Goal: Task Accomplishment & Management: Complete application form

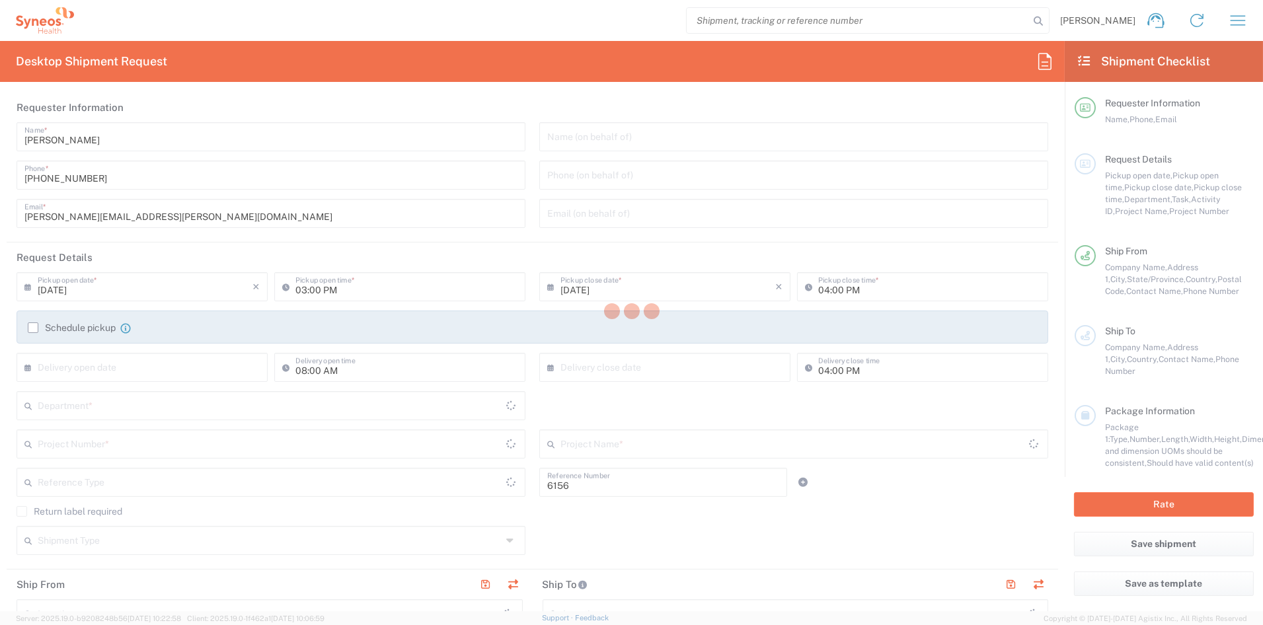
type input "Department"
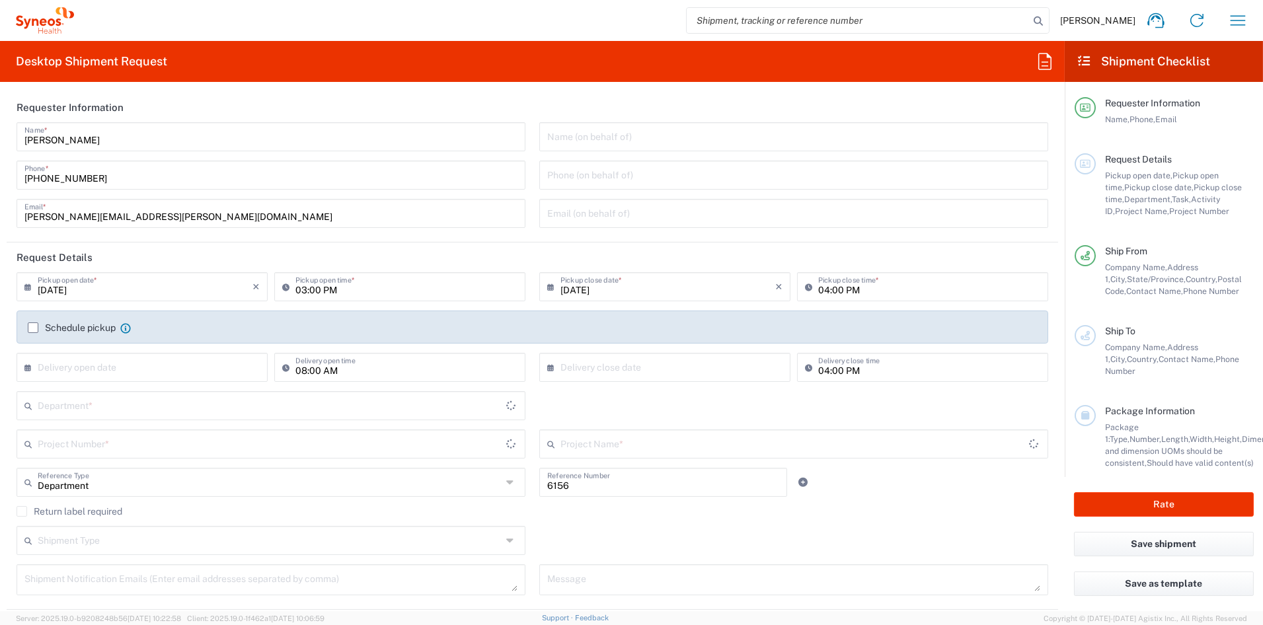
type input "[US_STATE]"
click at [184, 214] on input "john.popp@syneoshealth.com" at bounding box center [270, 212] width 493 height 23
type input "United States"
drag, startPoint x: 178, startPoint y: 215, endPoint x: -21, endPoint y: 212, distance: 198.9
click at [0, 212] on html "John Popp Home Shipment estimator Shipment tracking Desktop shipment request My…" at bounding box center [631, 312] width 1263 height 625
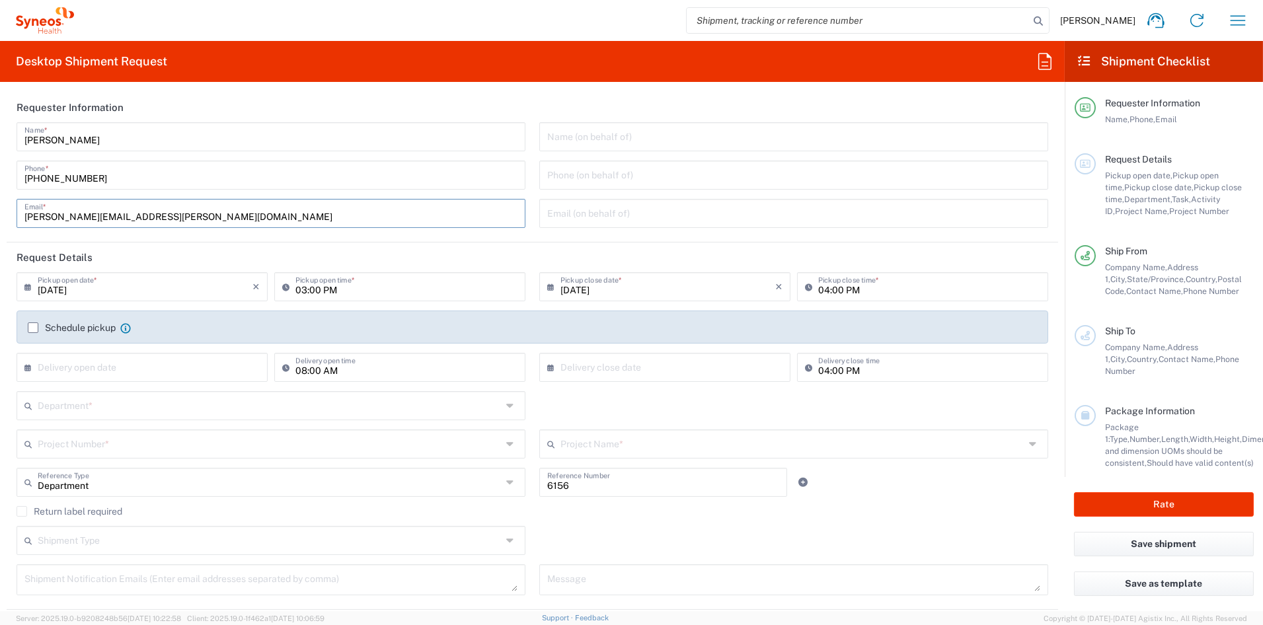
paste input "catherine.ru"
type input "catherine.rupp@syneoshealth.com"
click at [102, 401] on input "text" at bounding box center [270, 404] width 465 height 23
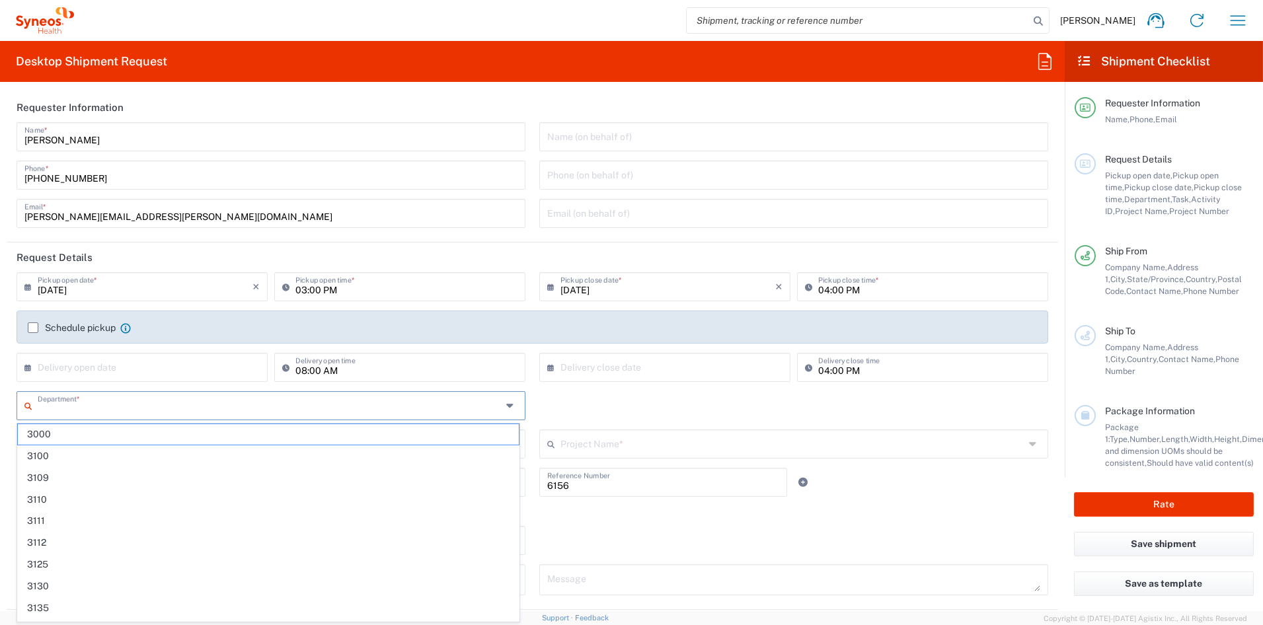
type input "Syneos Health Communications-Westerville OH"
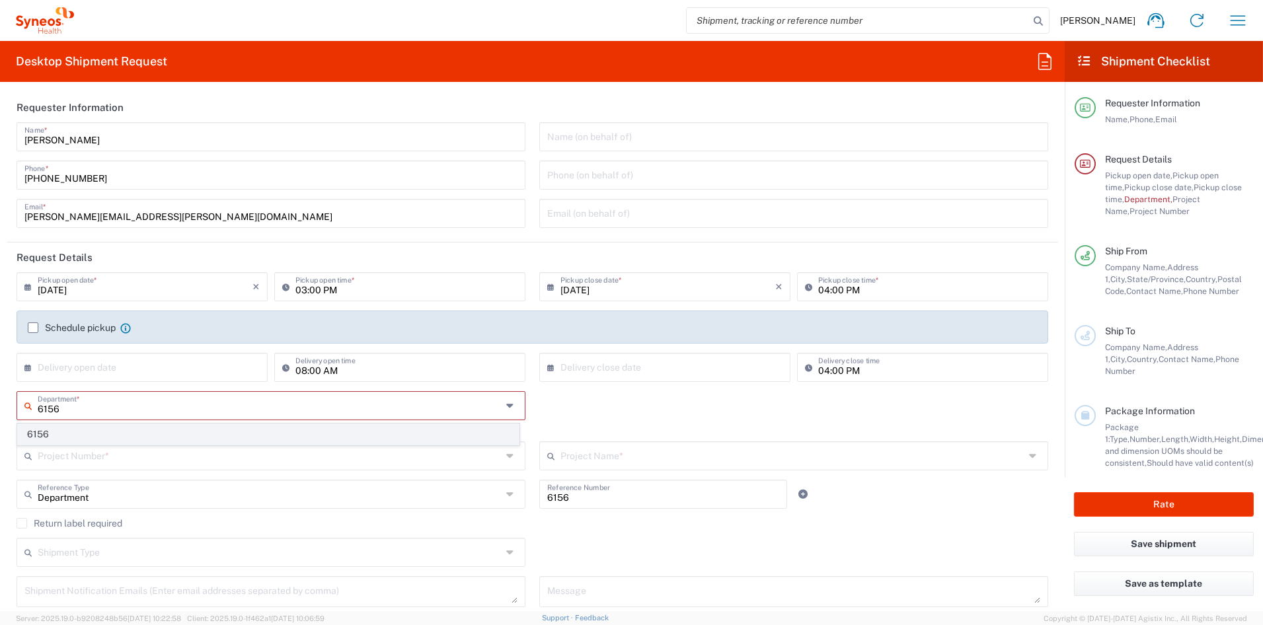
type input "6156"
click at [89, 430] on span "6156" at bounding box center [268, 434] width 501 height 20
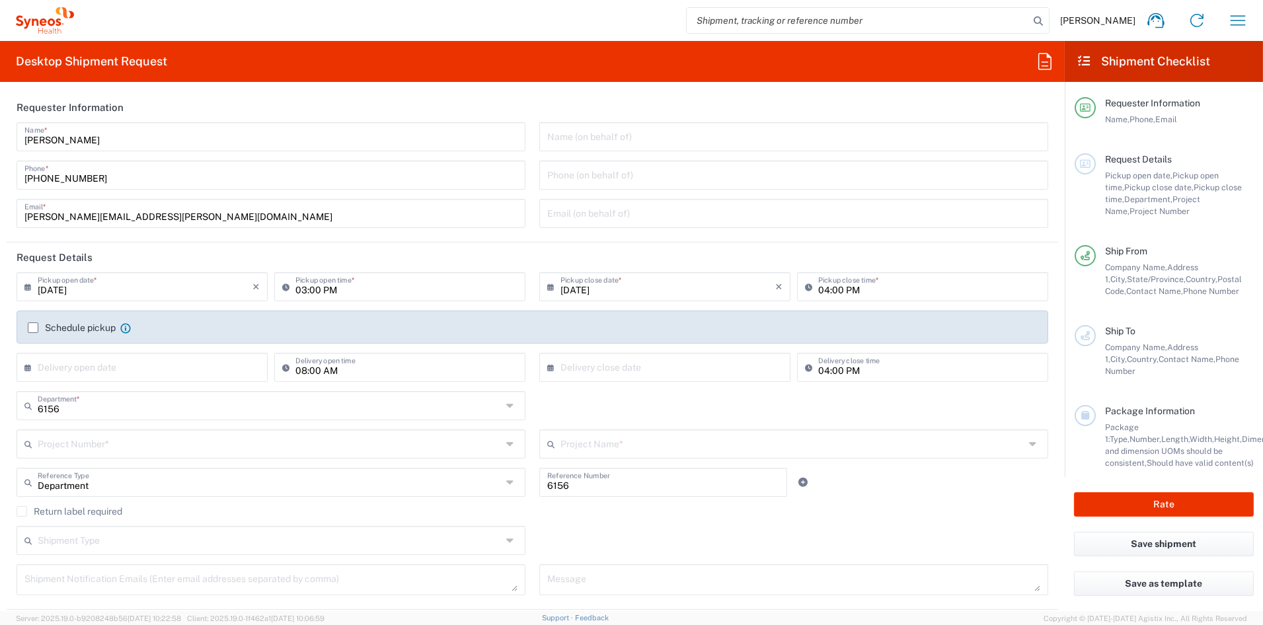
click at [94, 449] on input "text" at bounding box center [270, 443] width 465 height 23
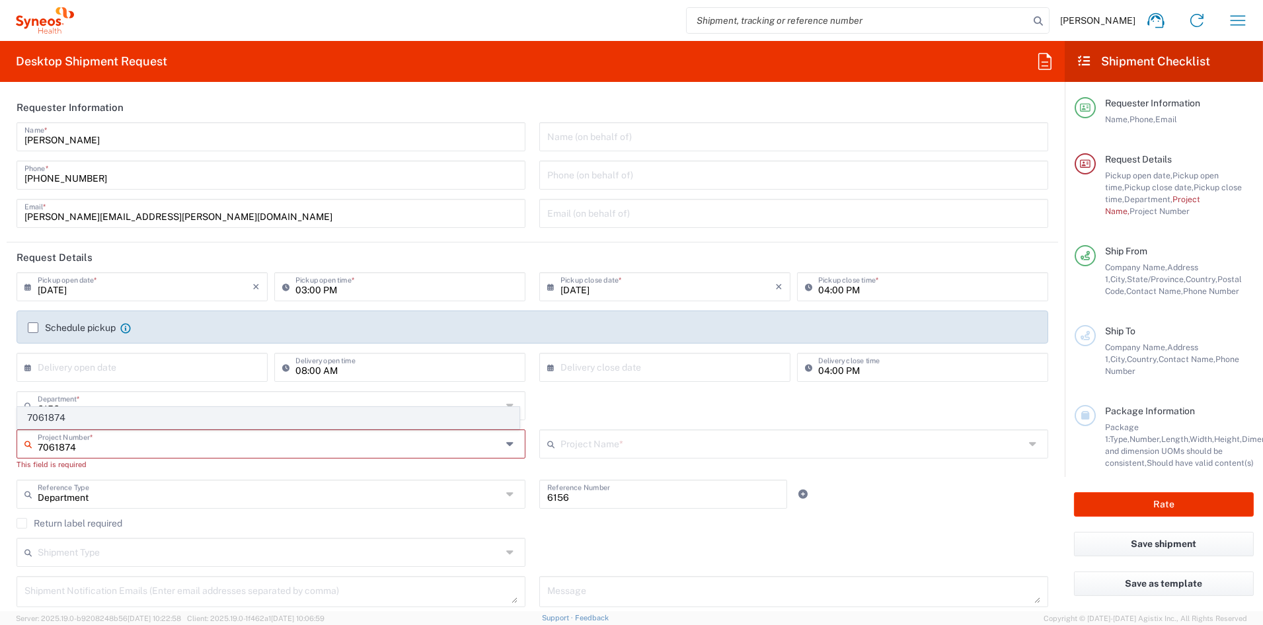
type input "7061874"
click at [88, 423] on span "7061874" at bounding box center [268, 418] width 501 height 20
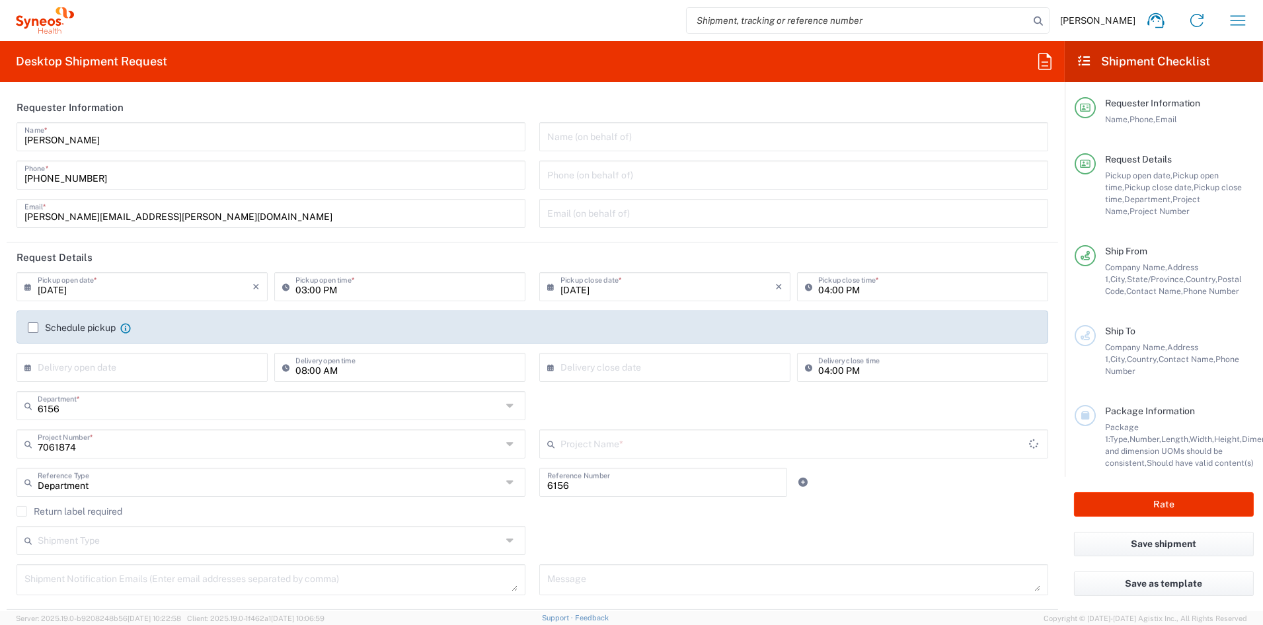
type input "4D-150-C004"
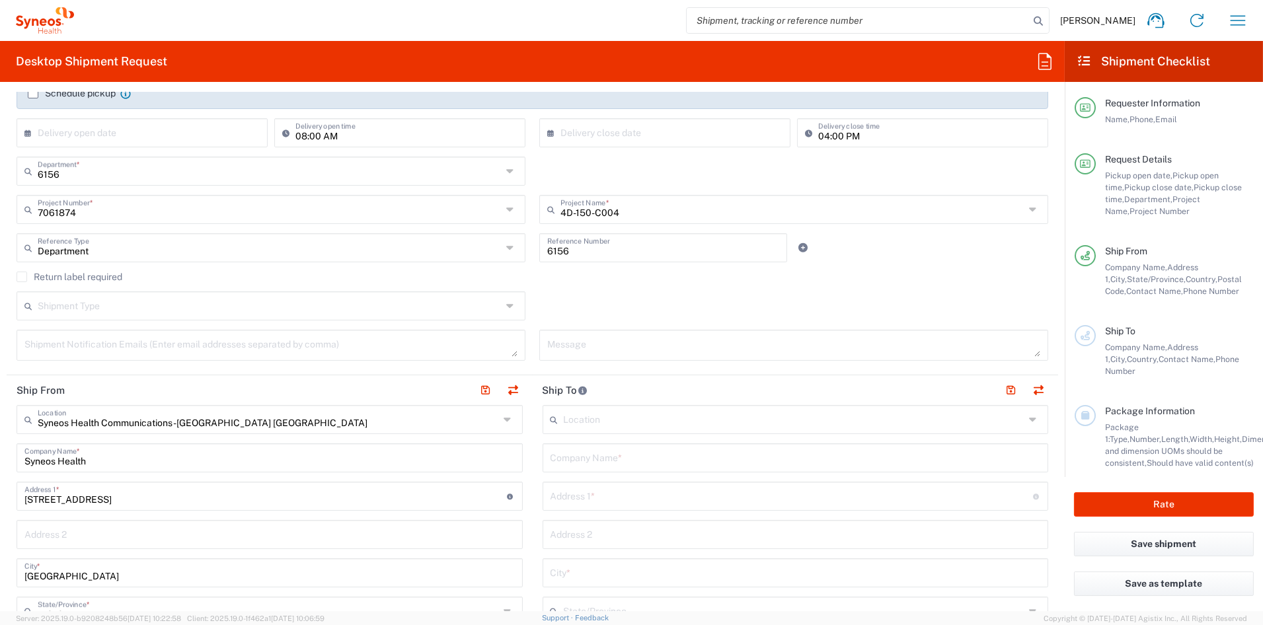
scroll to position [232, 0]
click at [628, 465] on input "text" at bounding box center [795, 459] width 490 height 23
paste input "Retina Vitreous Associates of Florida"
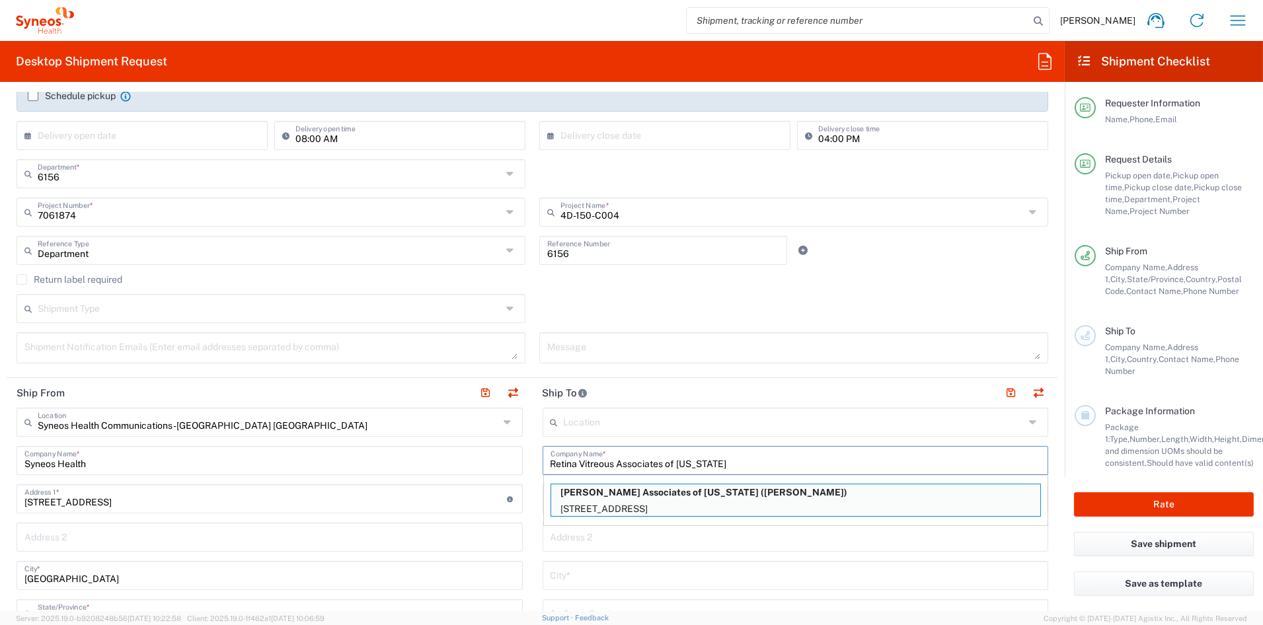
type input "Retina Vitreous Associates of Florida"
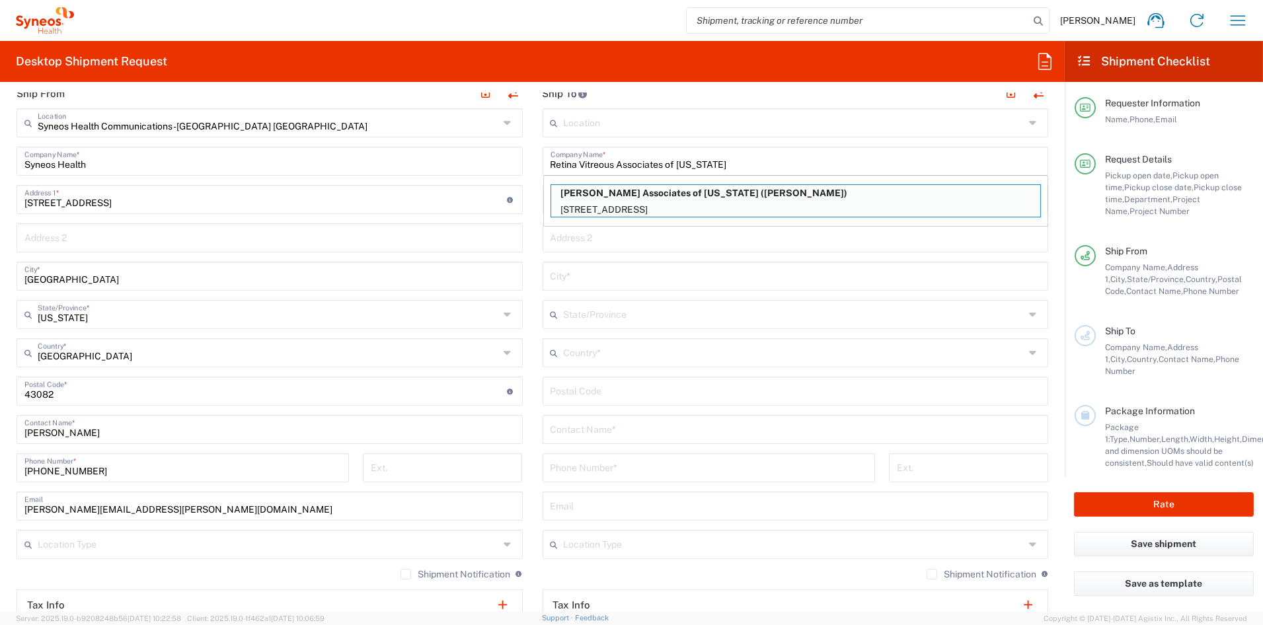
scroll to position [546, 0]
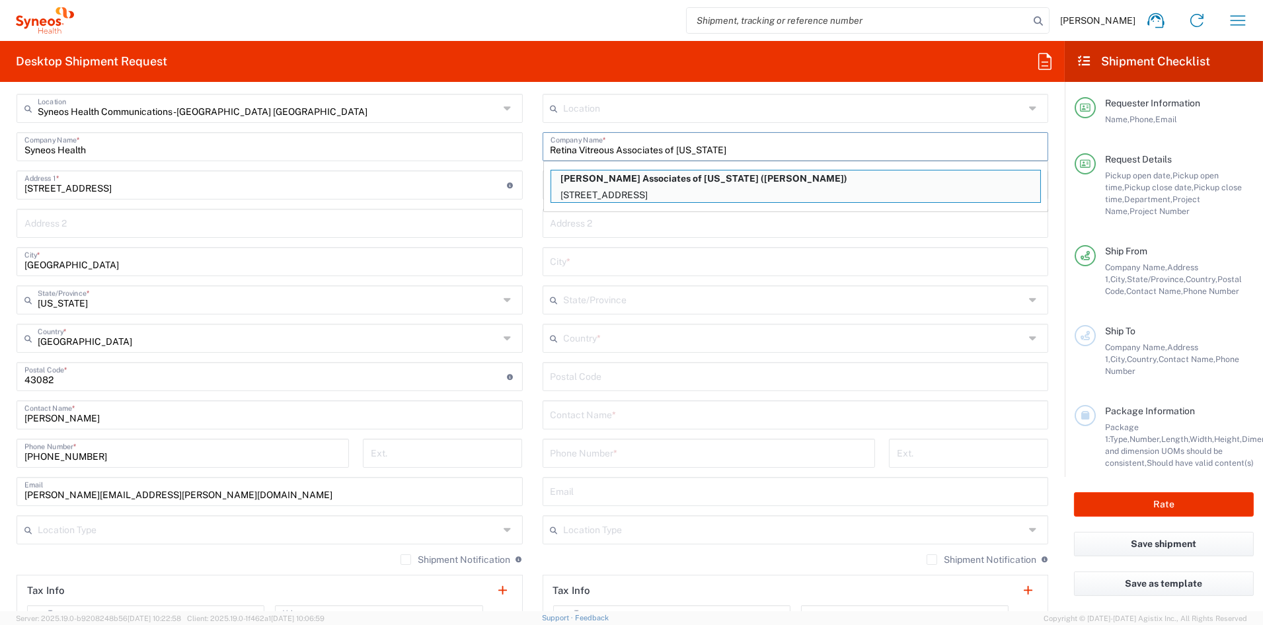
click at [600, 340] on input "text" at bounding box center [794, 337] width 461 height 23
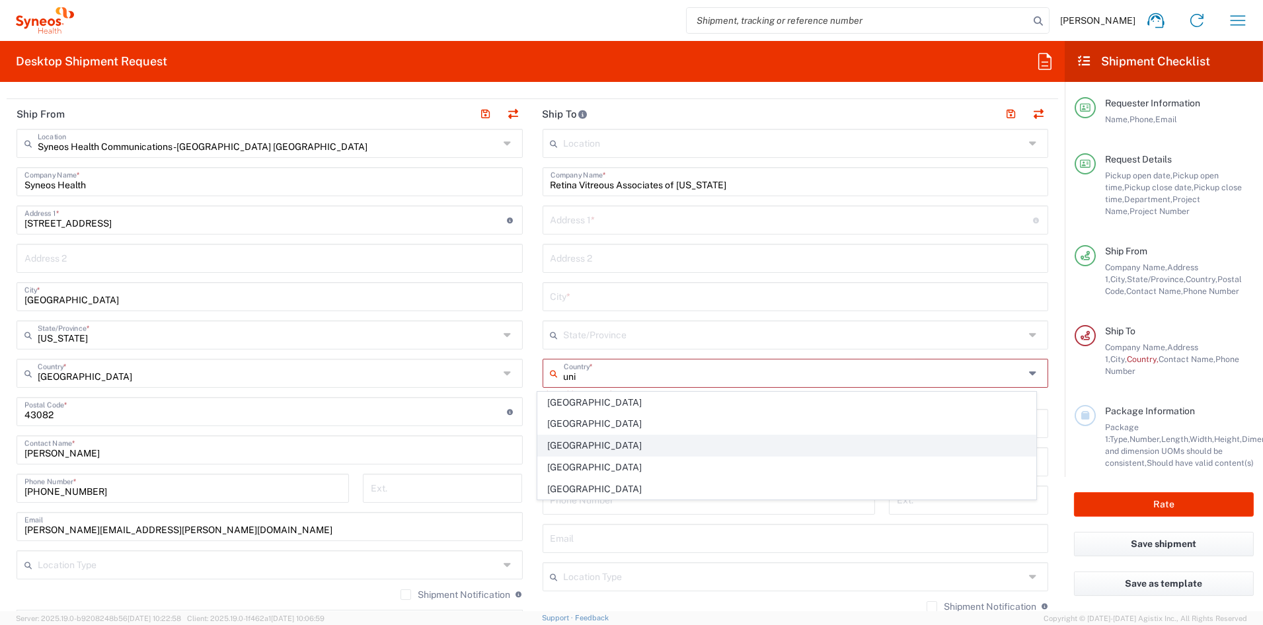
scroll to position [510, 0]
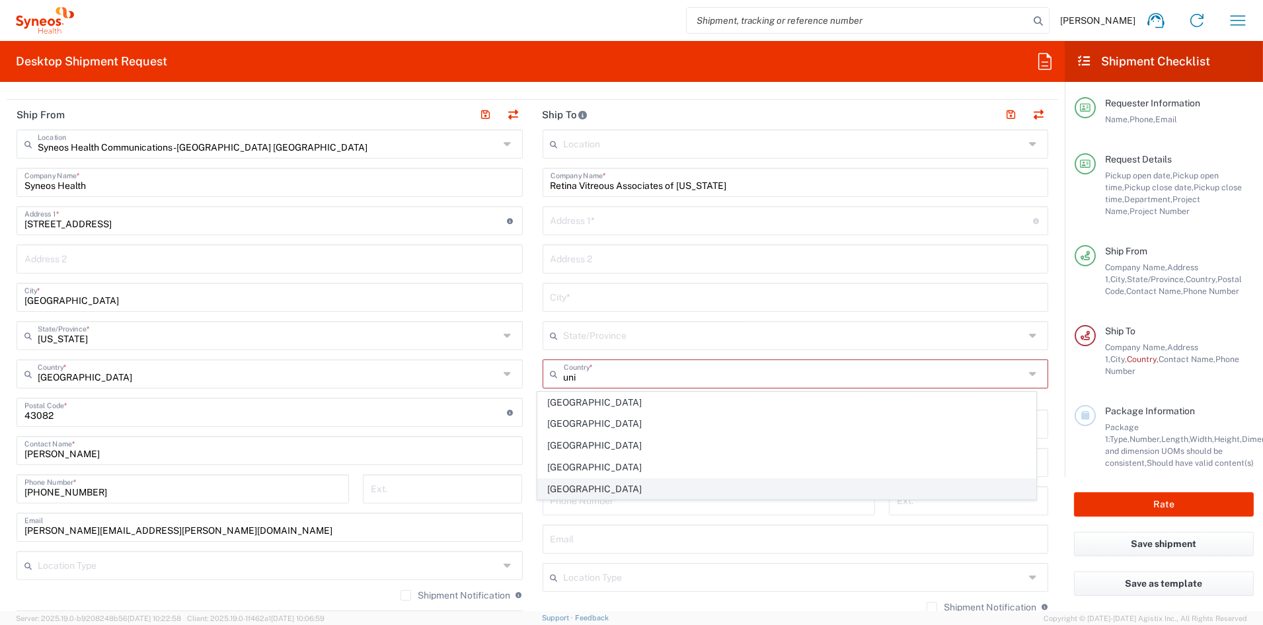
click at [556, 490] on span "United States" at bounding box center [787, 489] width 498 height 20
type input "United States"
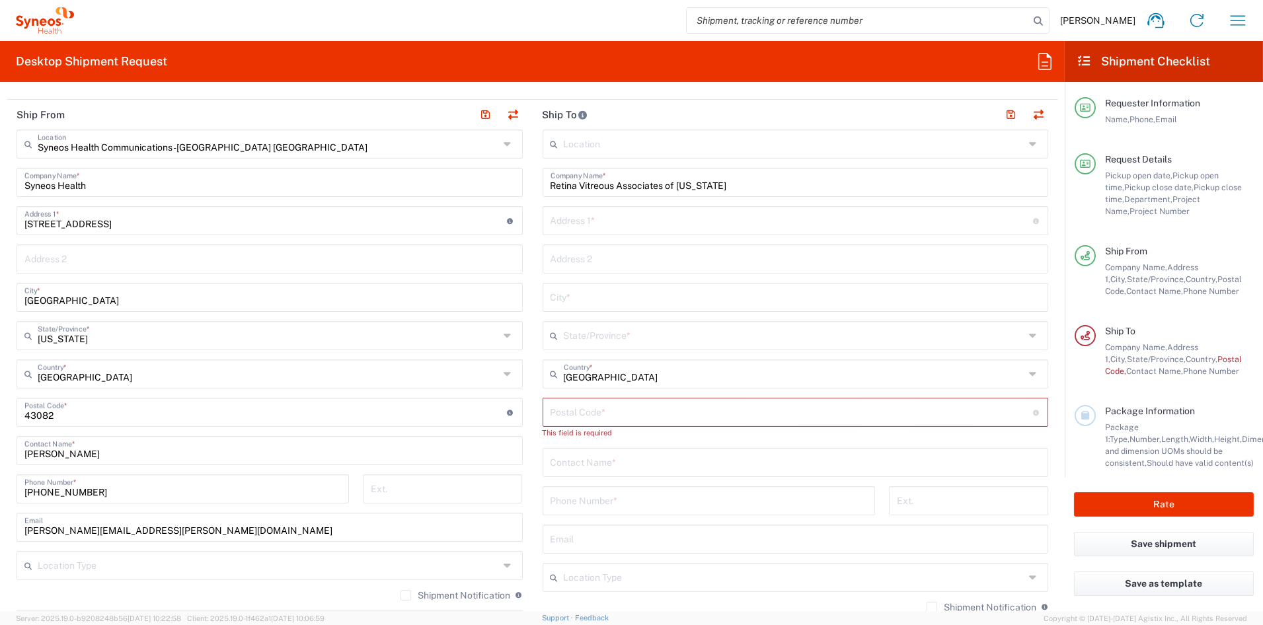
click at [591, 463] on input "text" at bounding box center [795, 461] width 490 height 23
paste input "ledar bataku"
type input "ledar bataku"
click at [595, 498] on input "tel" at bounding box center [708, 499] width 317 height 23
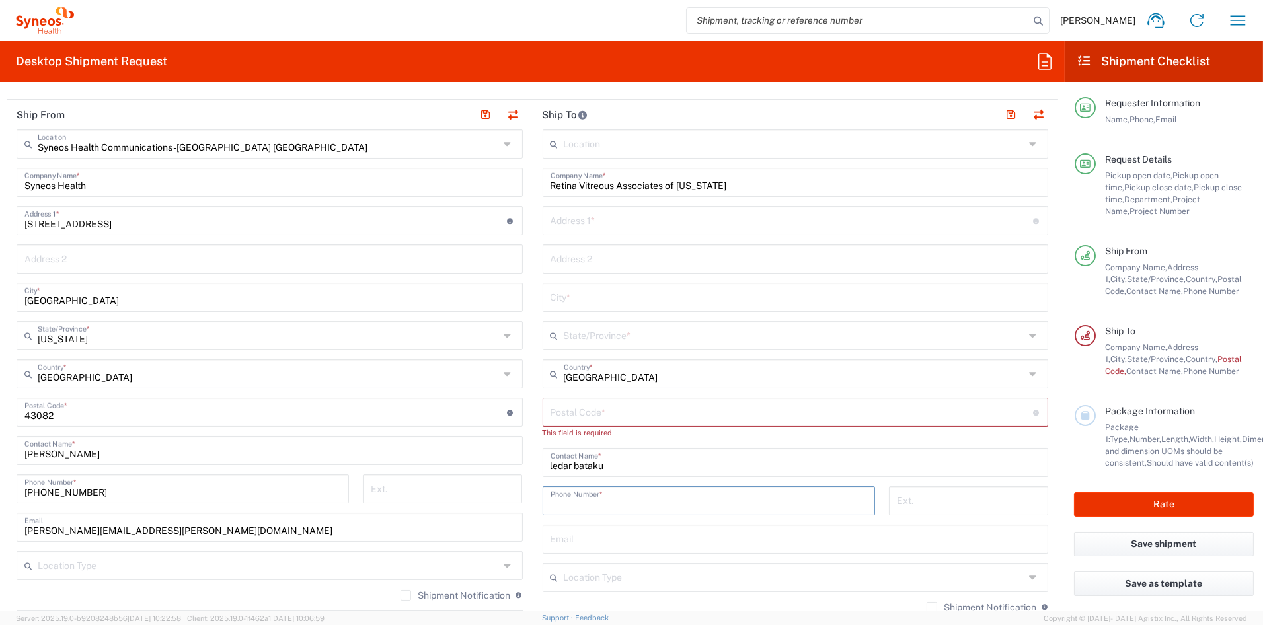
paste input "813-503-0034"
type input "813-503-0034"
click at [568, 224] on input "text" at bounding box center [791, 219] width 482 height 23
paste input "12903 N. 56th Street"
type input "12903 N. 56th Street"
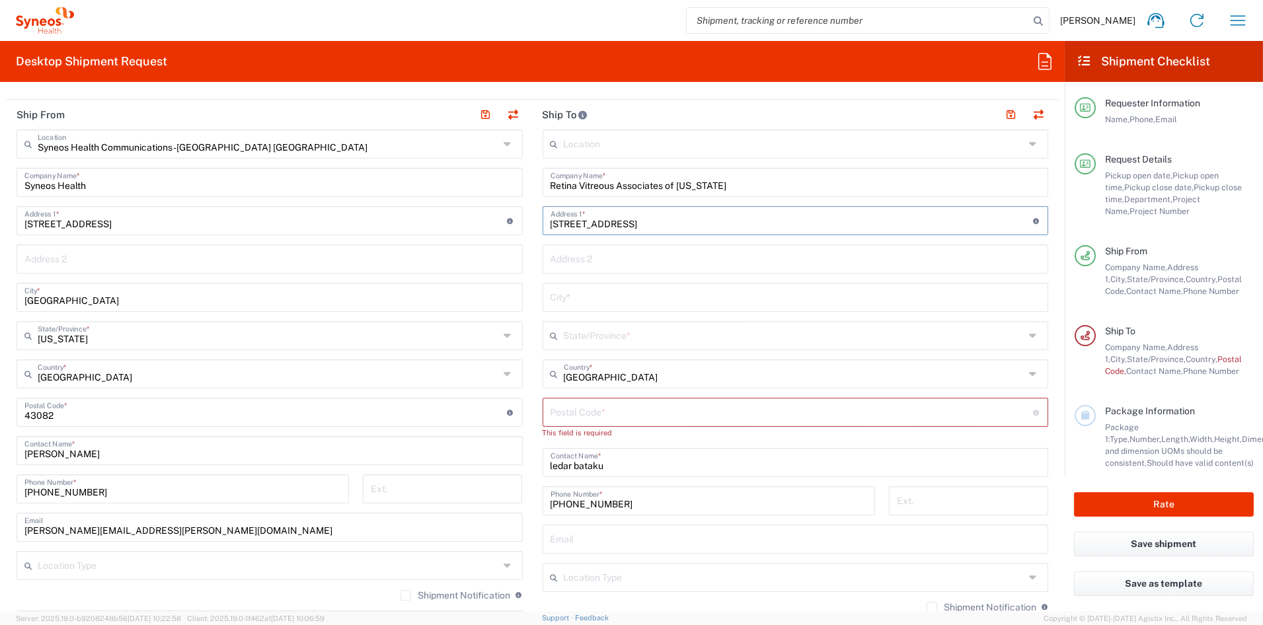
click at [603, 295] on input "text" at bounding box center [795, 296] width 490 height 23
paste input "Tampa"
type input "Tampa"
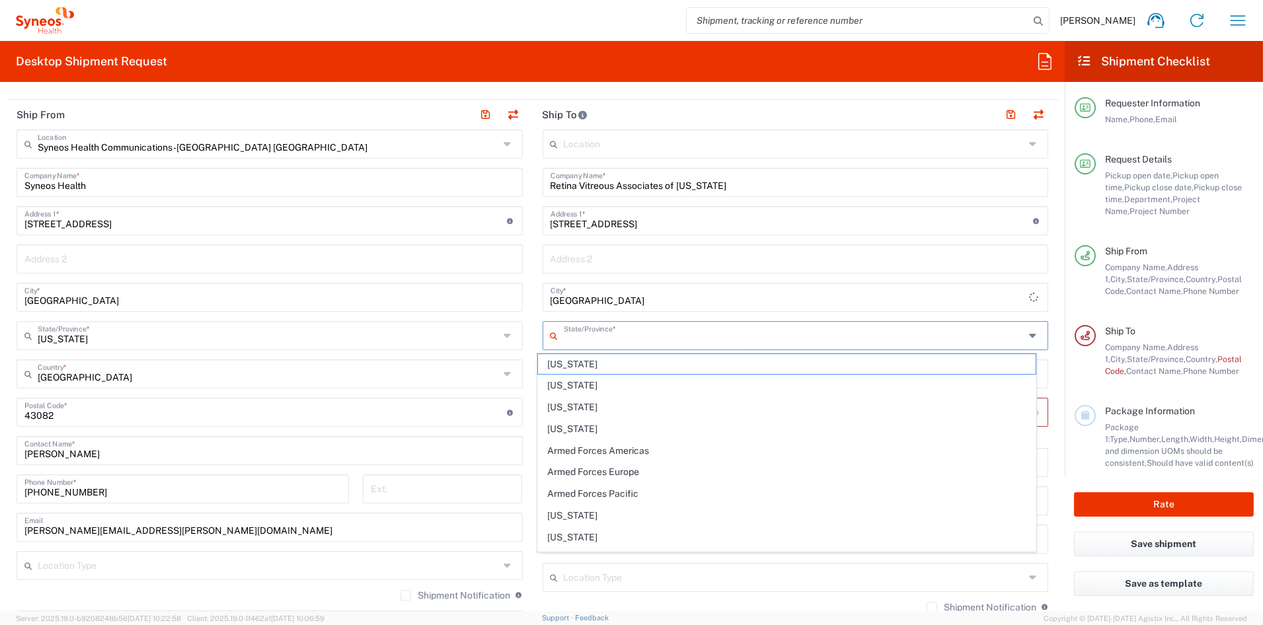
click at [597, 342] on input "text" at bounding box center [794, 334] width 461 height 23
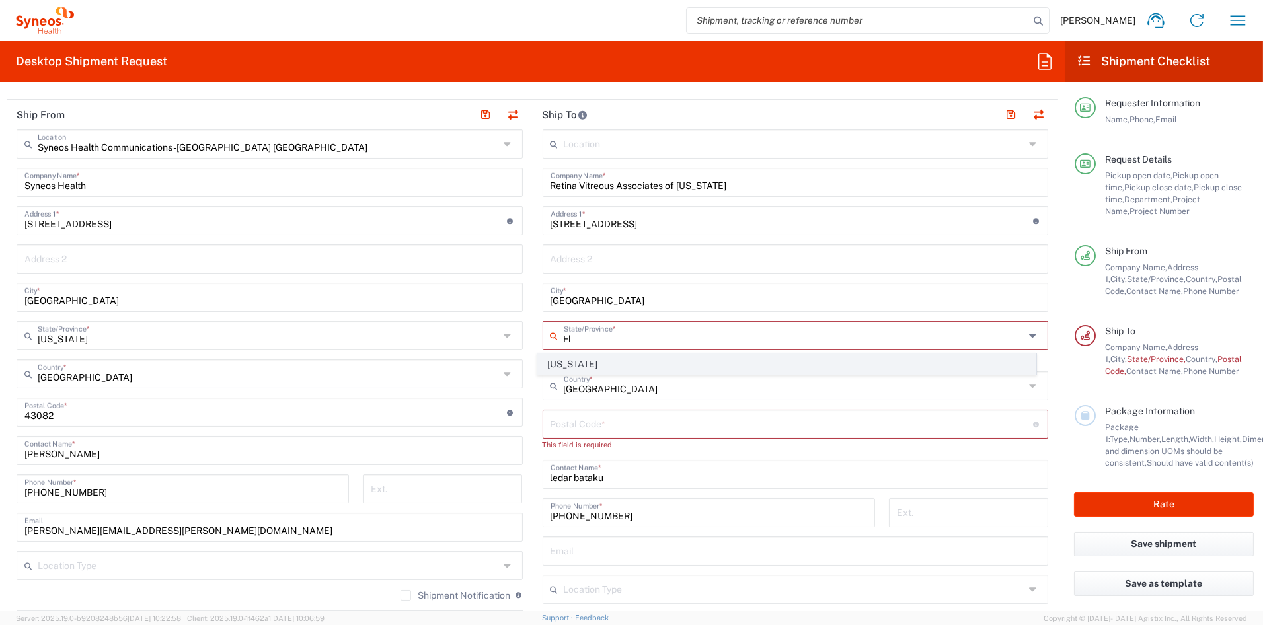
click at [567, 360] on span "Florida" at bounding box center [787, 364] width 498 height 20
type input "Florida"
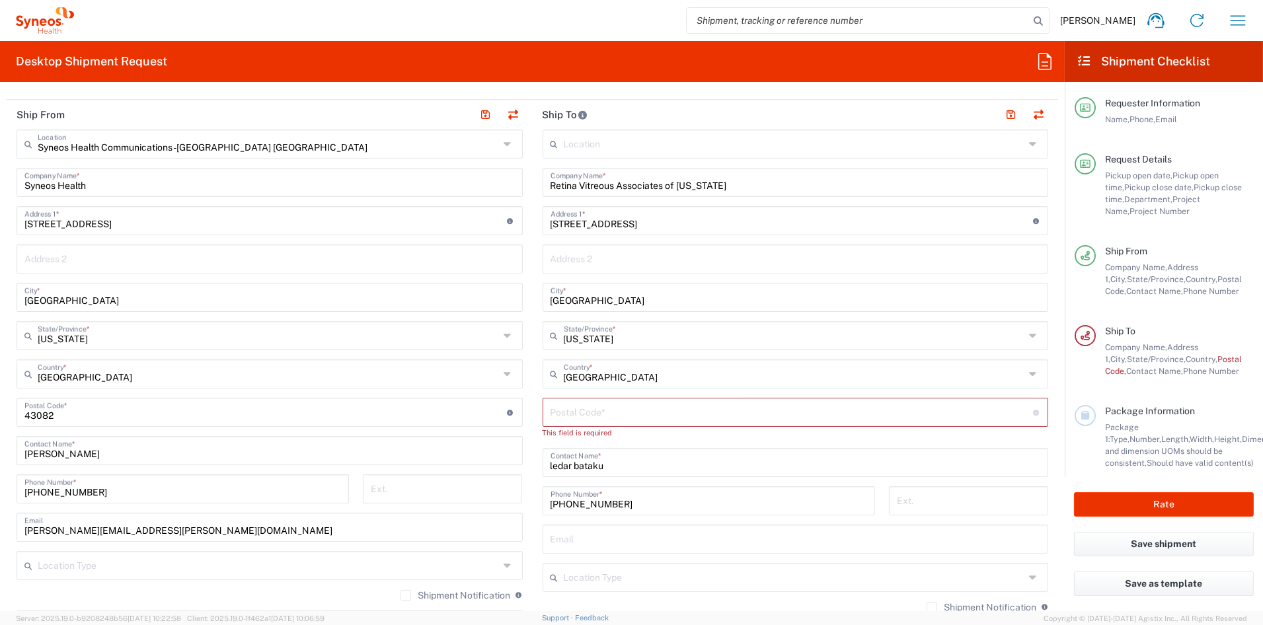
click at [597, 410] on input "undefined" at bounding box center [791, 411] width 482 height 23
paste input "33617"
type input "33617"
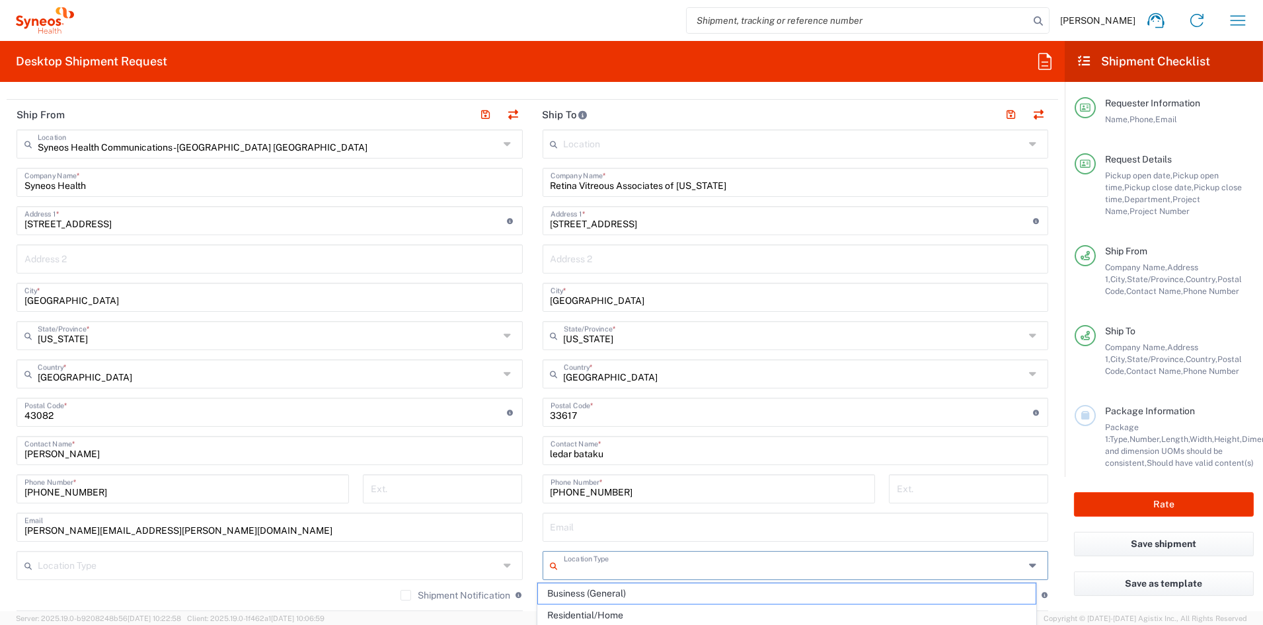
click at [615, 568] on input "text" at bounding box center [794, 564] width 461 height 23
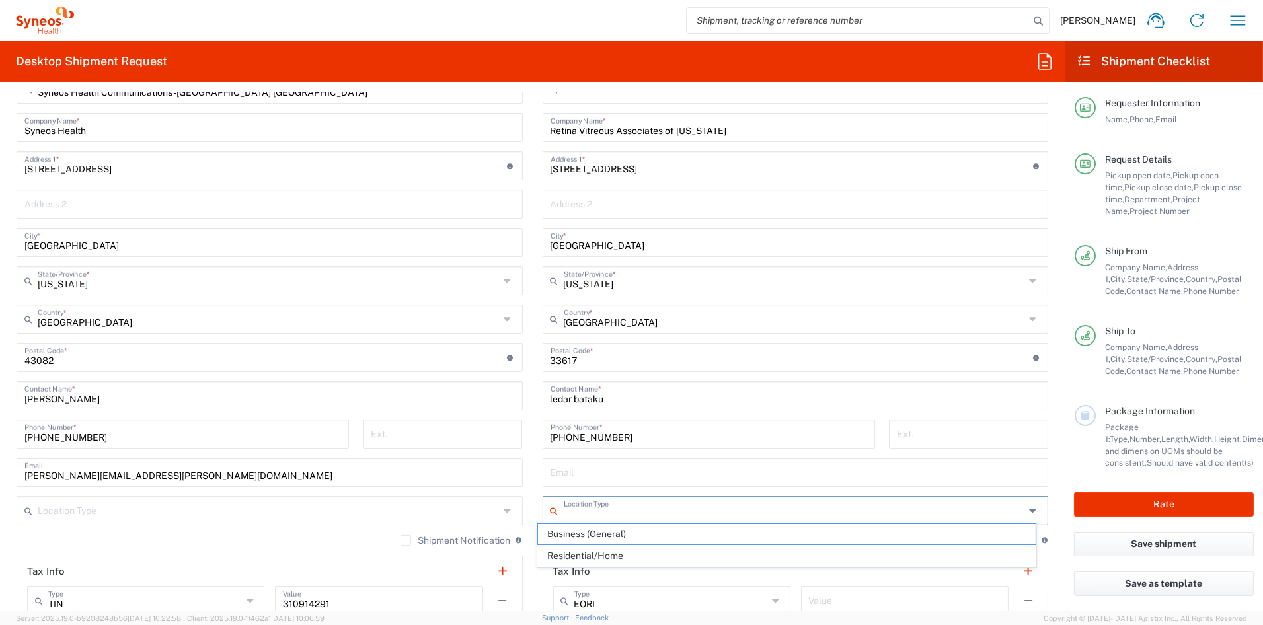
scroll to position [573, 0]
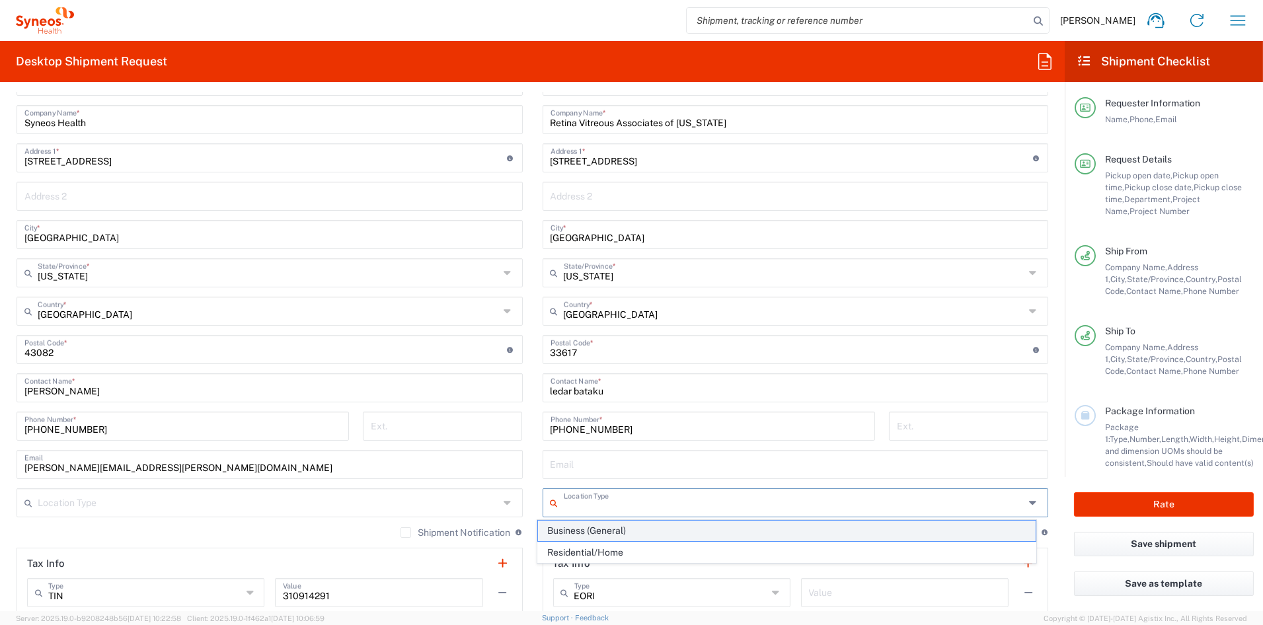
click at [584, 528] on span "Business (General)" at bounding box center [787, 531] width 498 height 20
type input "Business (General)"
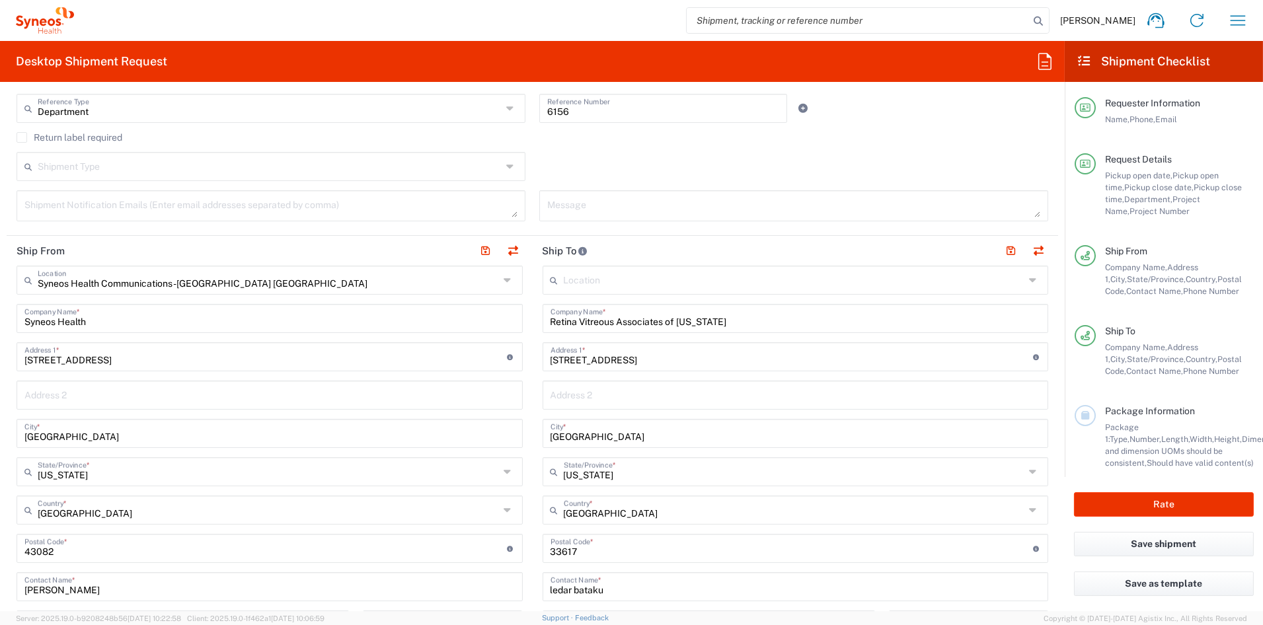
scroll to position [367, 0]
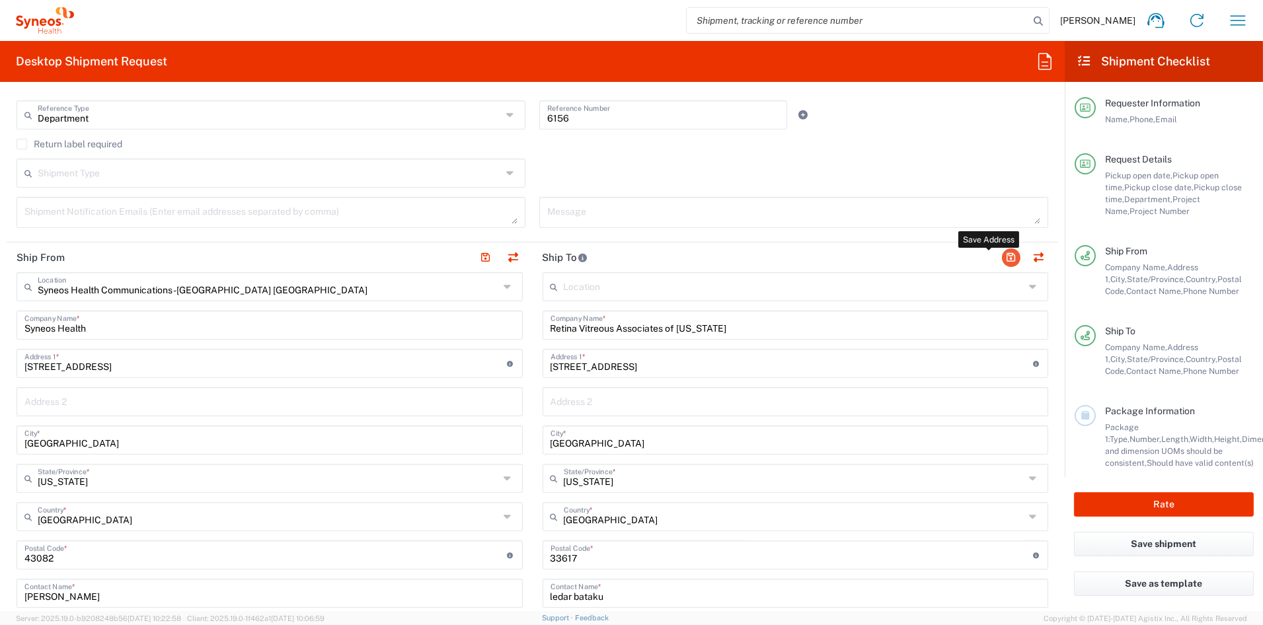
click at [1003, 257] on button "button" at bounding box center [1011, 257] width 19 height 19
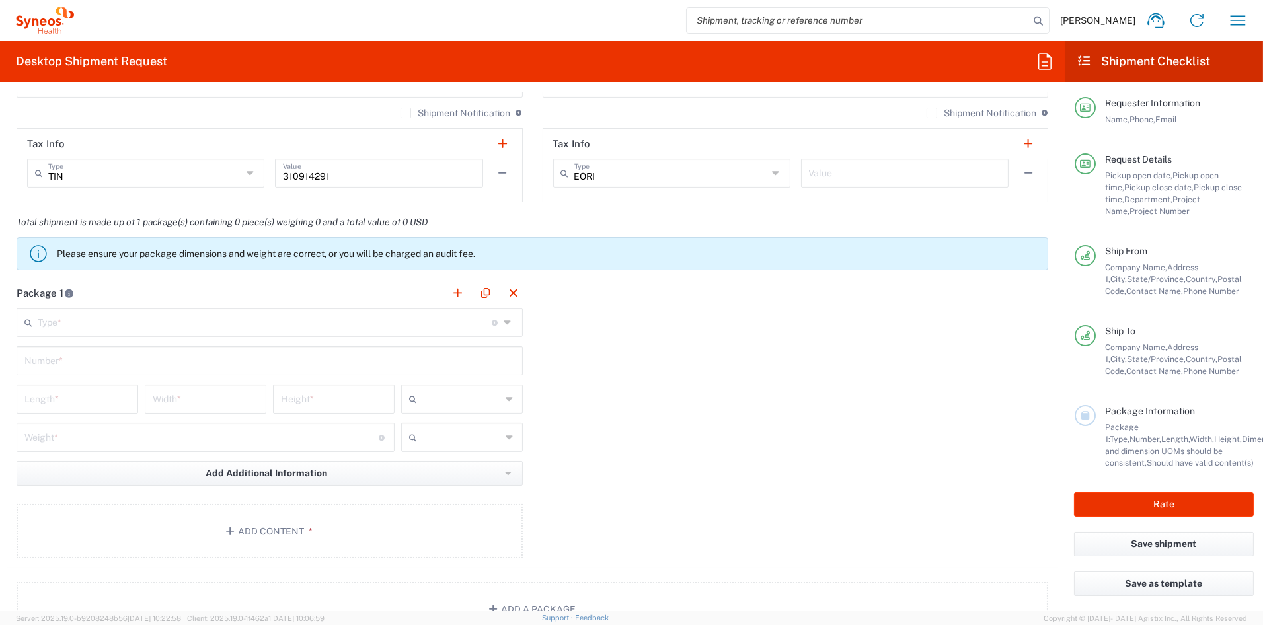
scroll to position [998, 0]
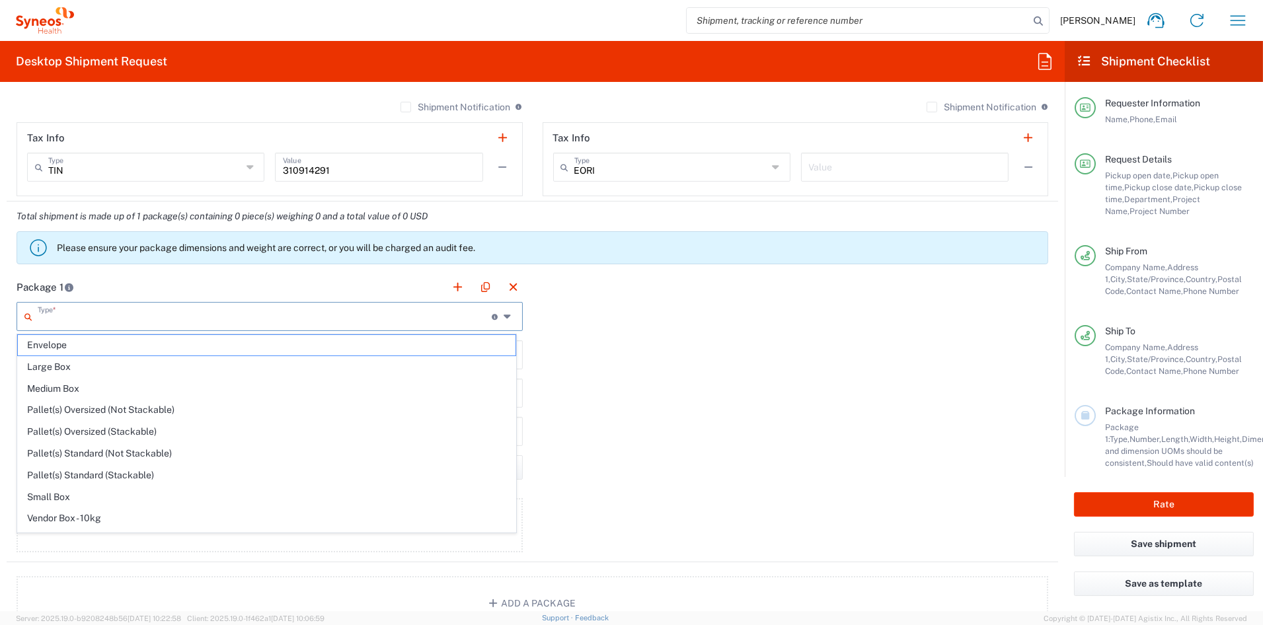
click at [130, 315] on input "text" at bounding box center [265, 315] width 454 height 23
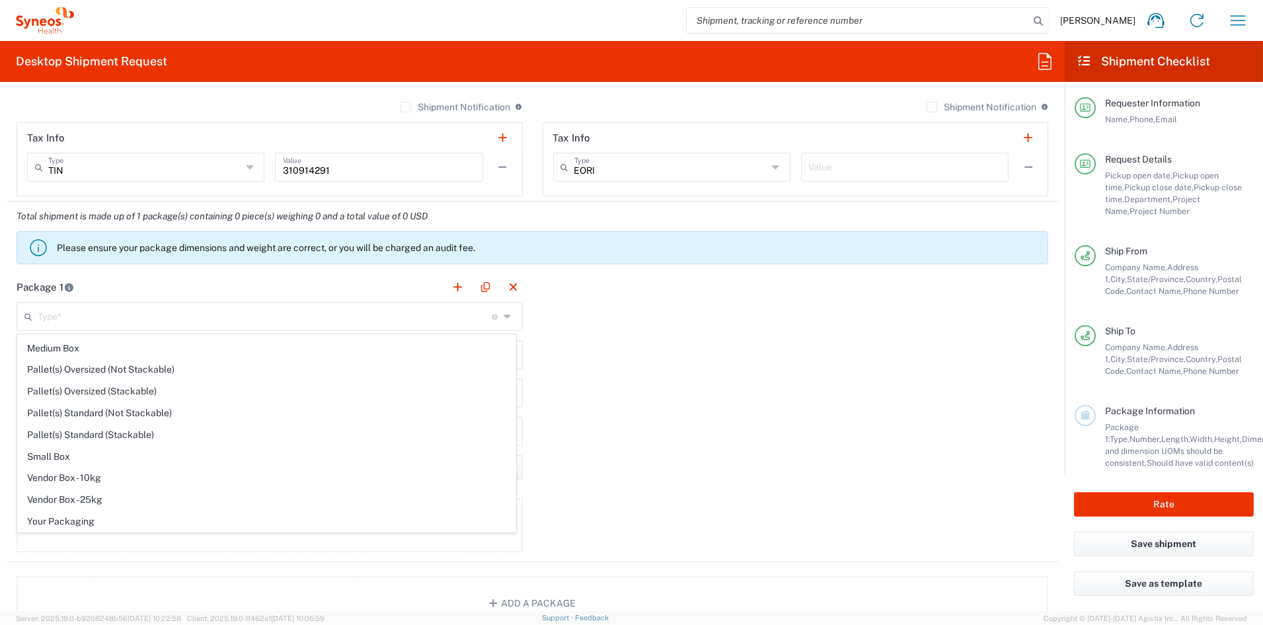
drag, startPoint x: 70, startPoint y: 524, endPoint x: 83, endPoint y: 504, distance: 24.4
click at [70, 524] on span "Your Packaging" at bounding box center [267, 521] width 498 height 20
type input "Your Packaging"
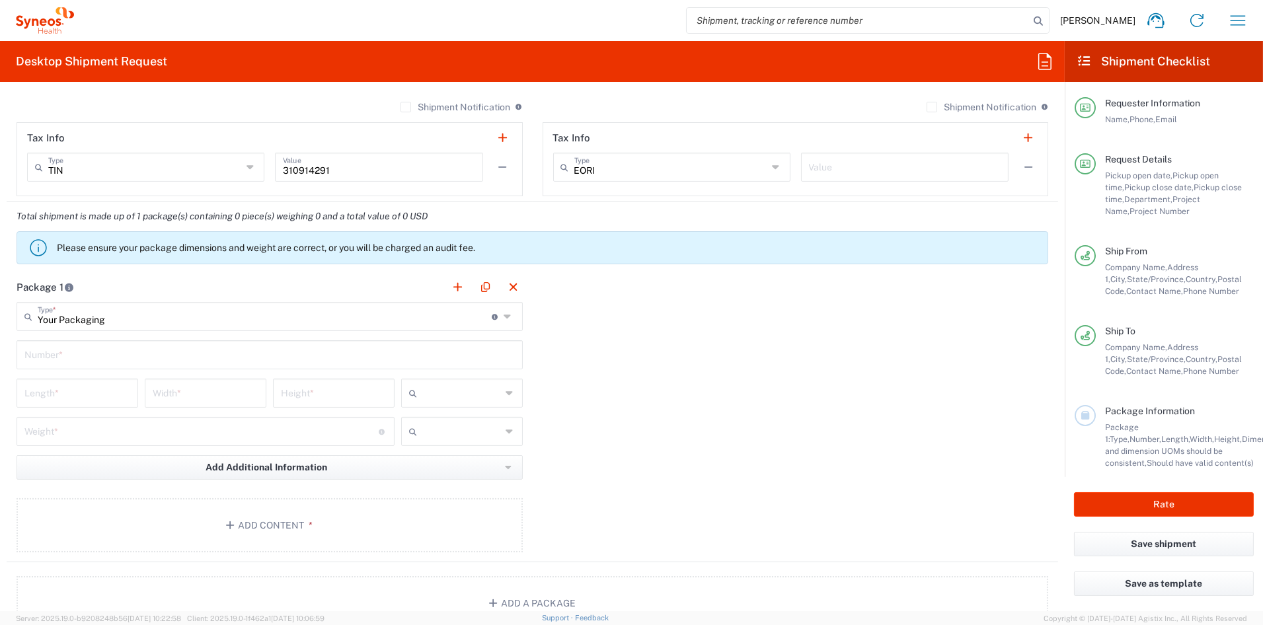
click at [73, 361] on input "text" at bounding box center [269, 353] width 490 height 23
type input "1"
click at [54, 398] on input "number" at bounding box center [77, 392] width 106 height 23
type input "20"
type input "14"
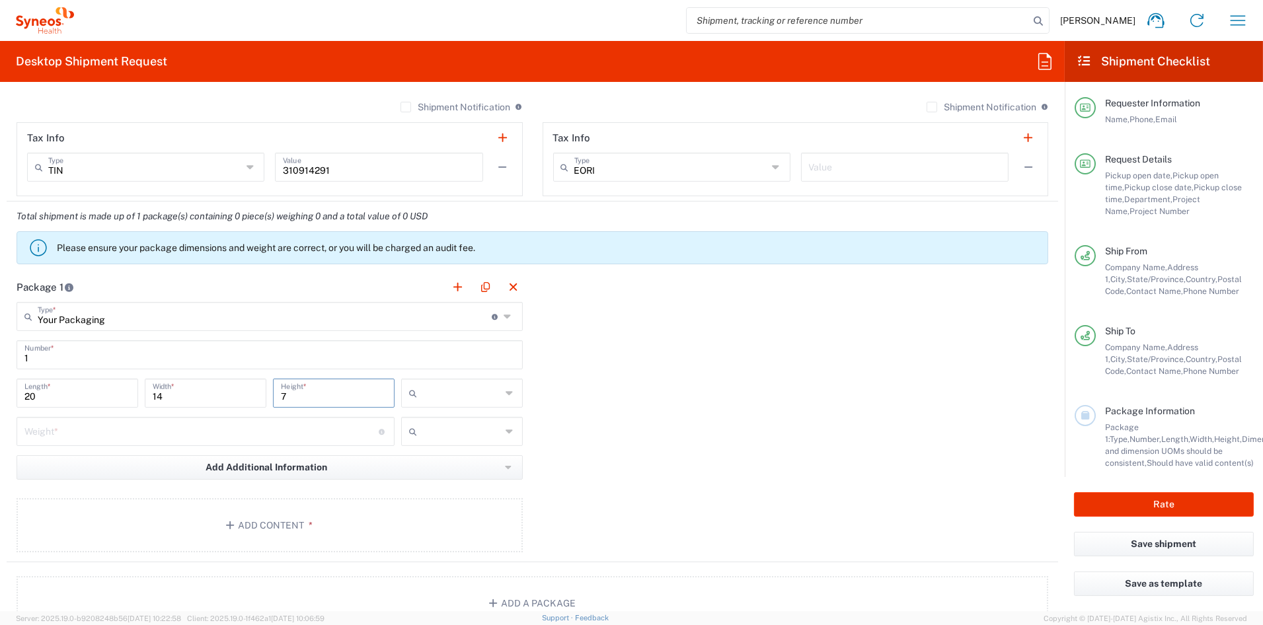
type input "7"
click at [413, 467] on span "in" at bounding box center [457, 465] width 118 height 20
type input "in"
click at [200, 428] on input "number" at bounding box center [201, 430] width 354 height 23
type input "9"
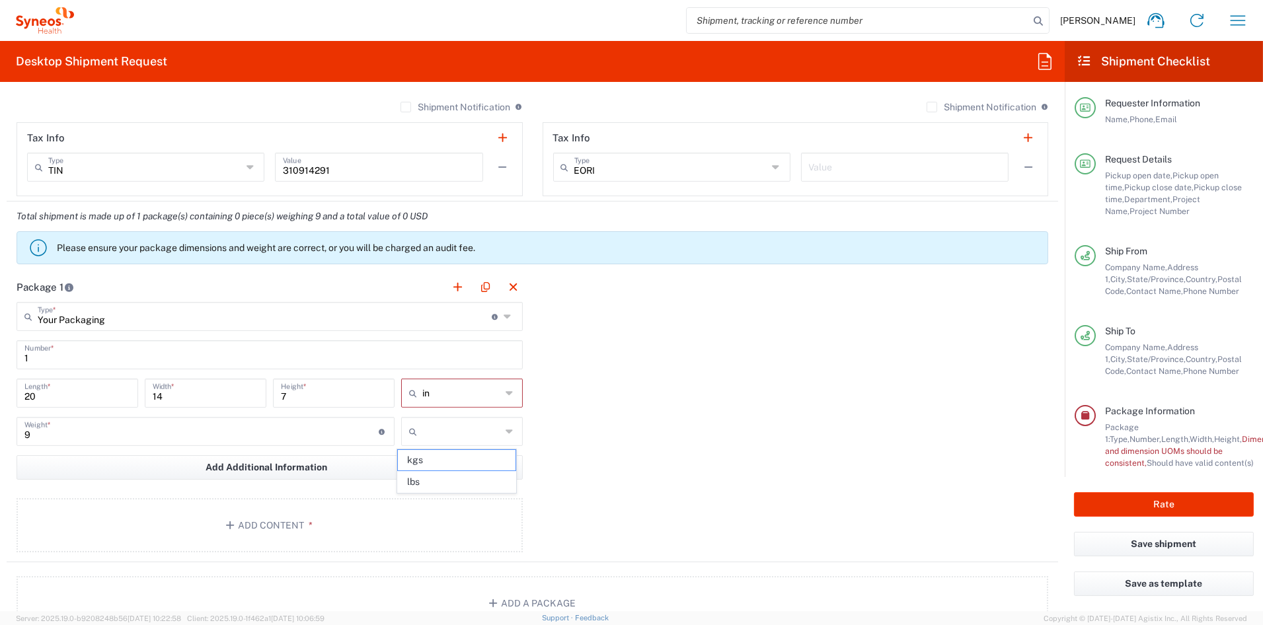
click at [453, 484] on span "lbs" at bounding box center [457, 482] width 118 height 20
type input "lbs"
click at [255, 523] on button "Add Content *" at bounding box center [270, 525] width 506 height 54
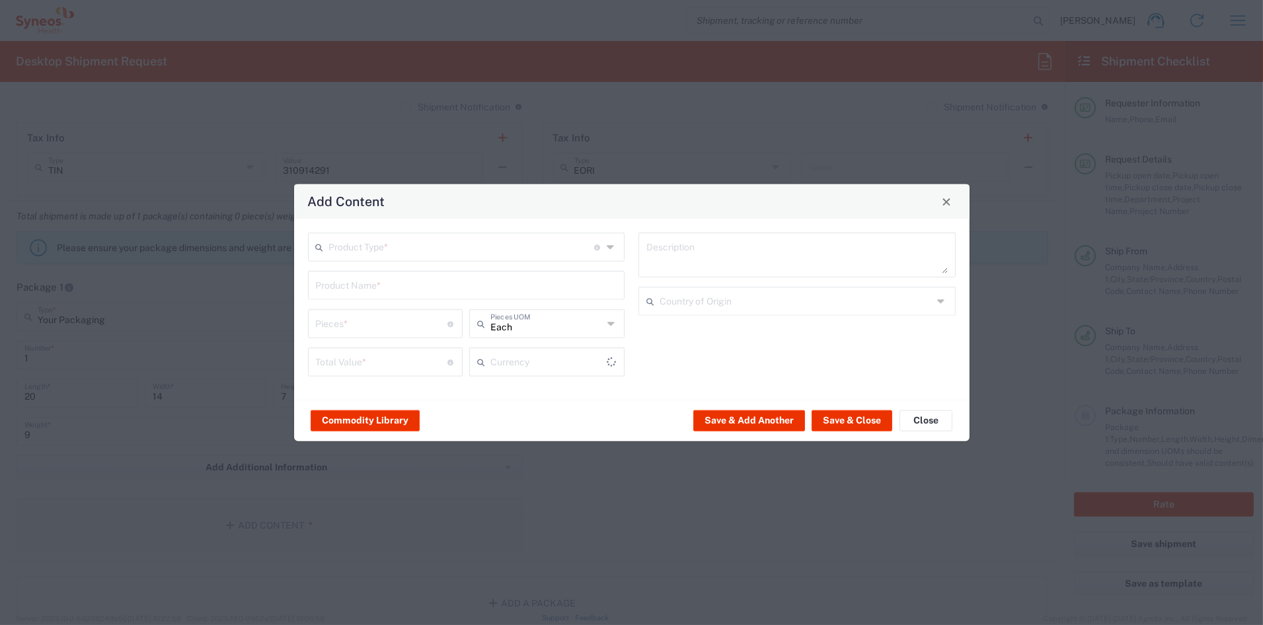
type input "US Dollar"
click at [371, 254] on input "text" at bounding box center [462, 246] width 266 height 23
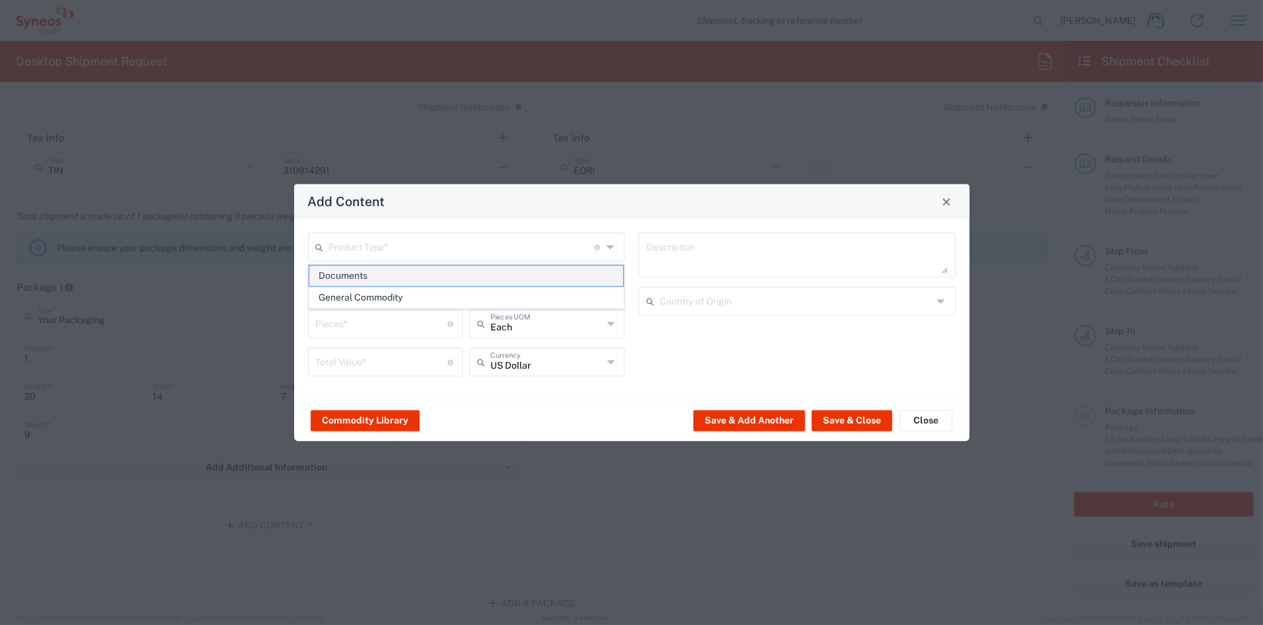
click at [357, 278] on span "Documents" at bounding box center [466, 276] width 314 height 20
type input "Documents"
type input "1"
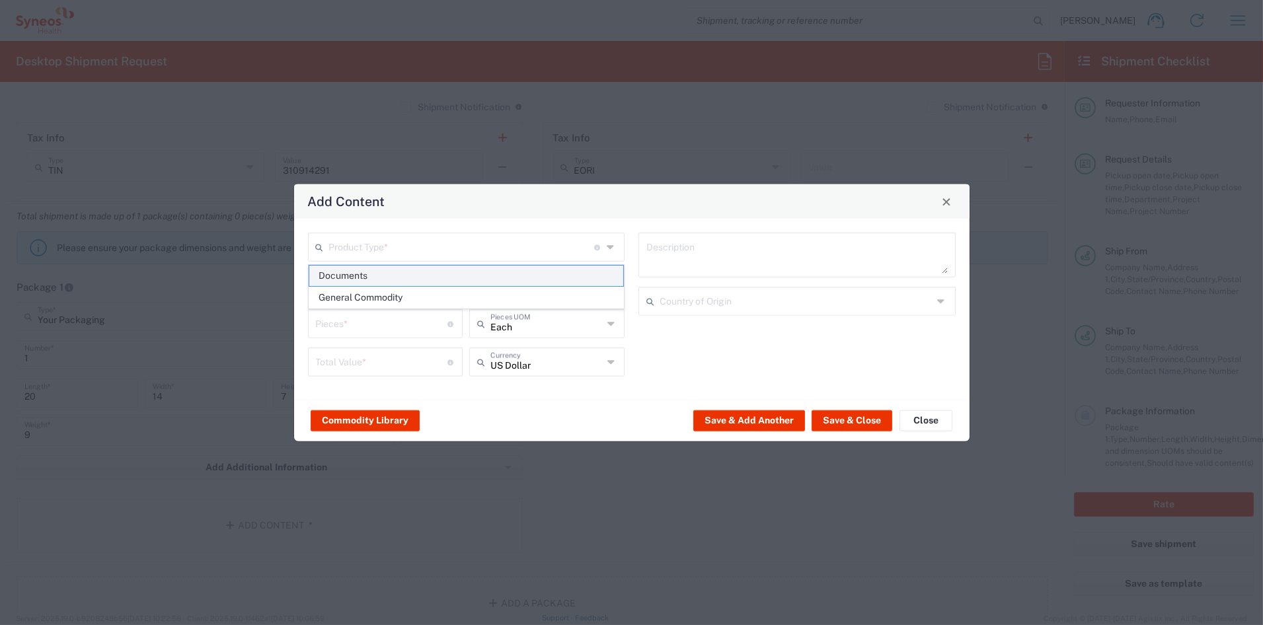
type textarea "Documents"
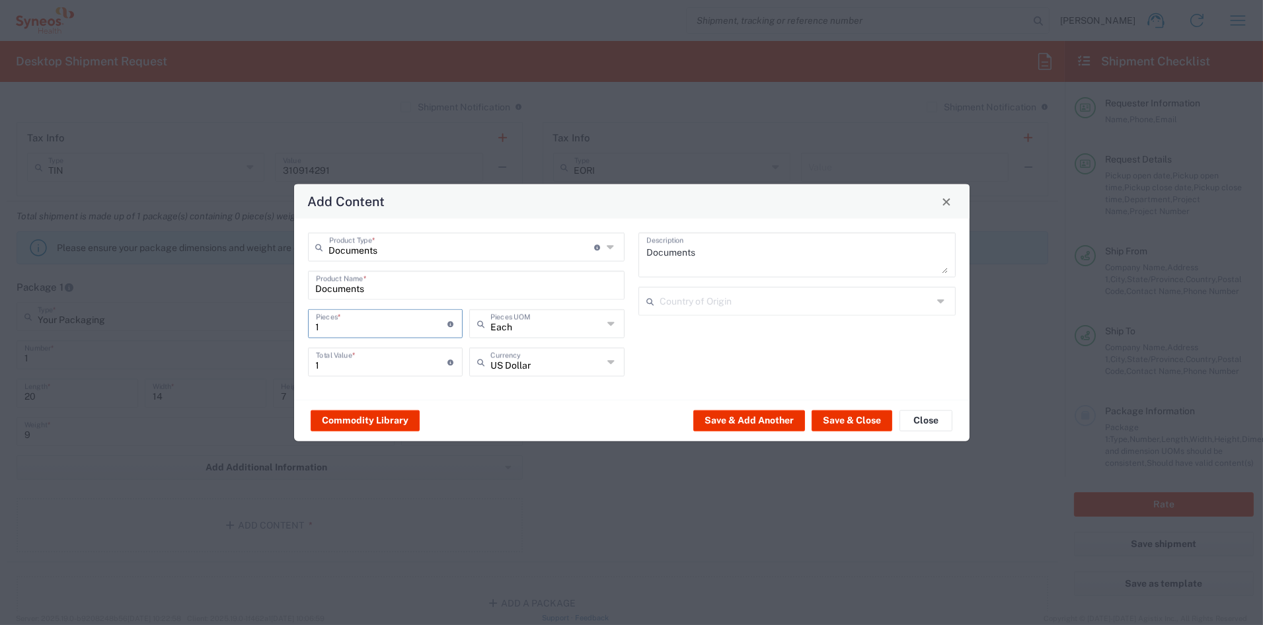
drag, startPoint x: 339, startPoint y: 326, endPoint x: 277, endPoint y: 324, distance: 62.1
click at [278, 324] on div "Add Content Documents Product Type * Document: Paper document generated interna…" at bounding box center [631, 312] width 1263 height 625
type input "10"
type input "100"
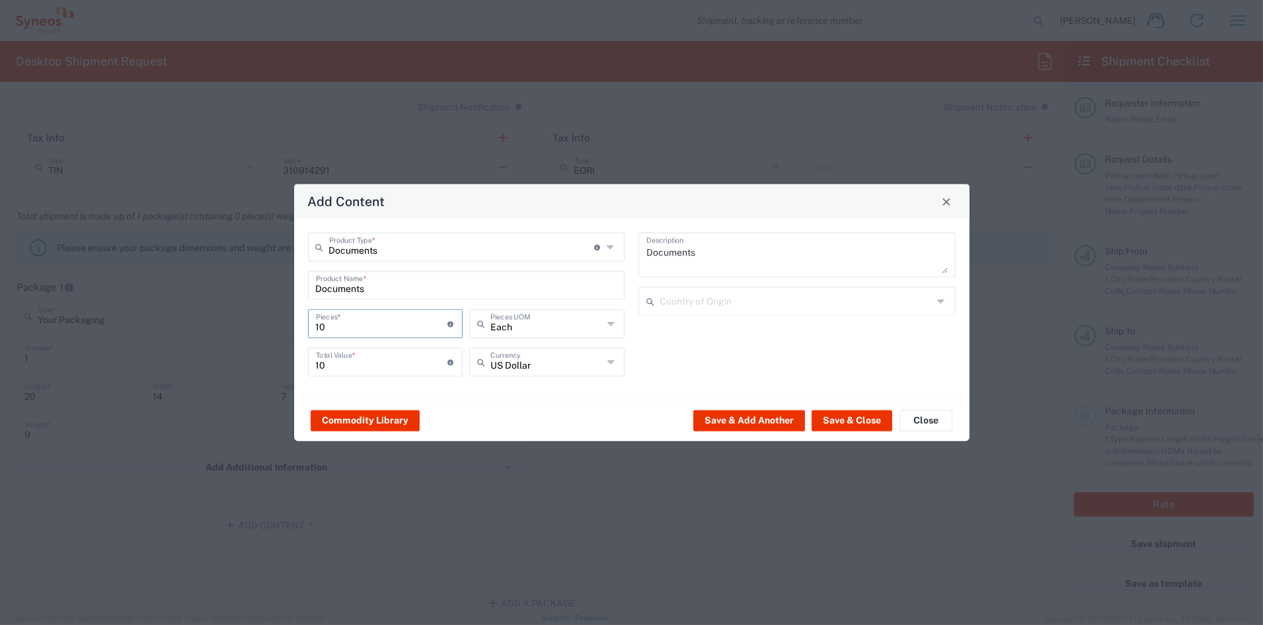
type input "100"
click at [362, 367] on input "100" at bounding box center [382, 361] width 132 height 23
drag, startPoint x: 303, startPoint y: 363, endPoint x: 245, endPoint y: 356, distance: 58.6
click at [246, 356] on div "Add Content Documents Product Type * Document: Paper document generated interna…" at bounding box center [631, 312] width 1263 height 625
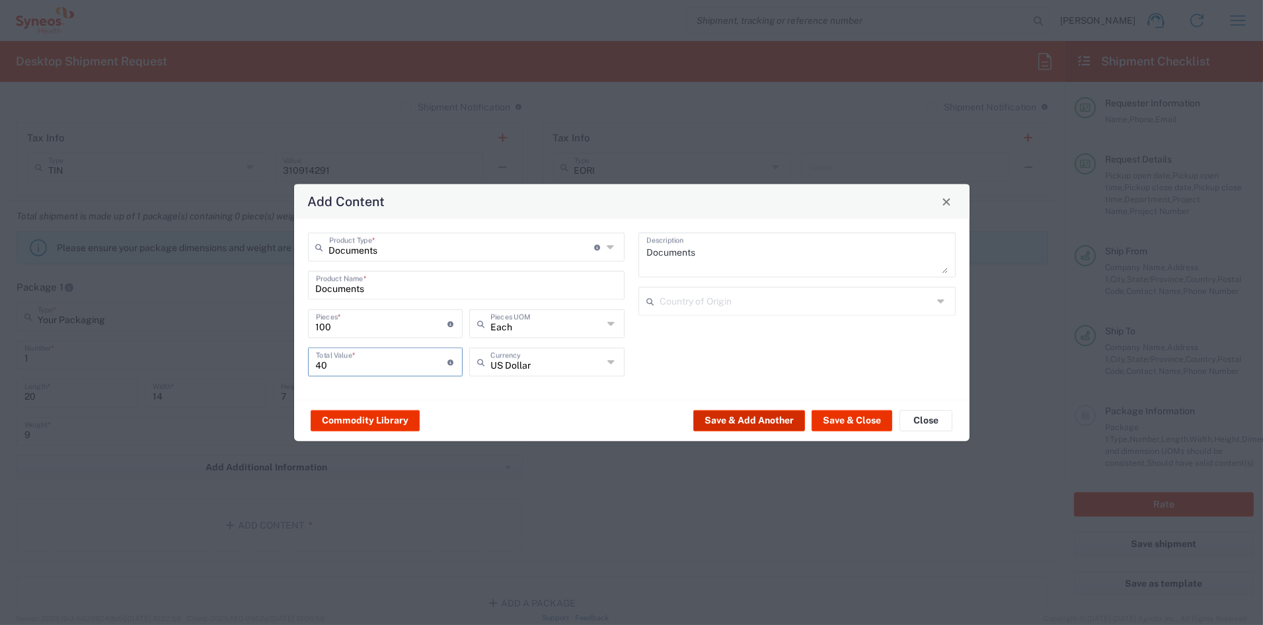
type input "40"
click at [761, 415] on button "Save & Add Another" at bounding box center [749, 420] width 112 height 21
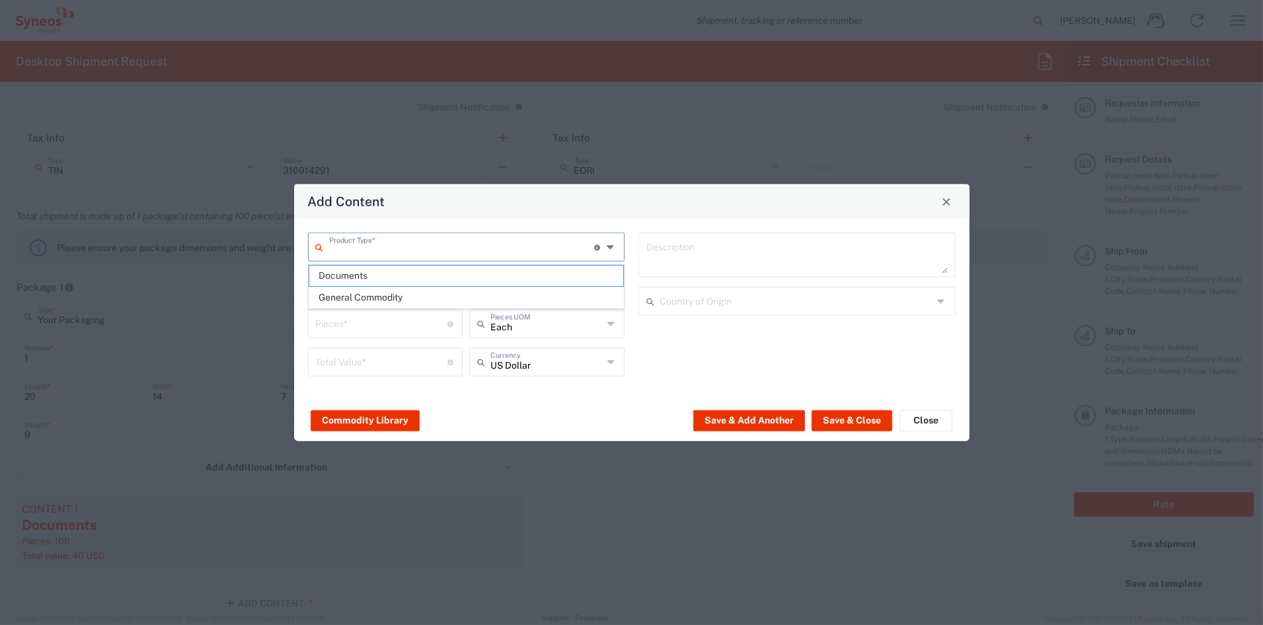
click at [338, 249] on input "text" at bounding box center [462, 246] width 266 height 23
click at [334, 298] on span "General Commodity" at bounding box center [466, 297] width 314 height 20
type input "General Commodity"
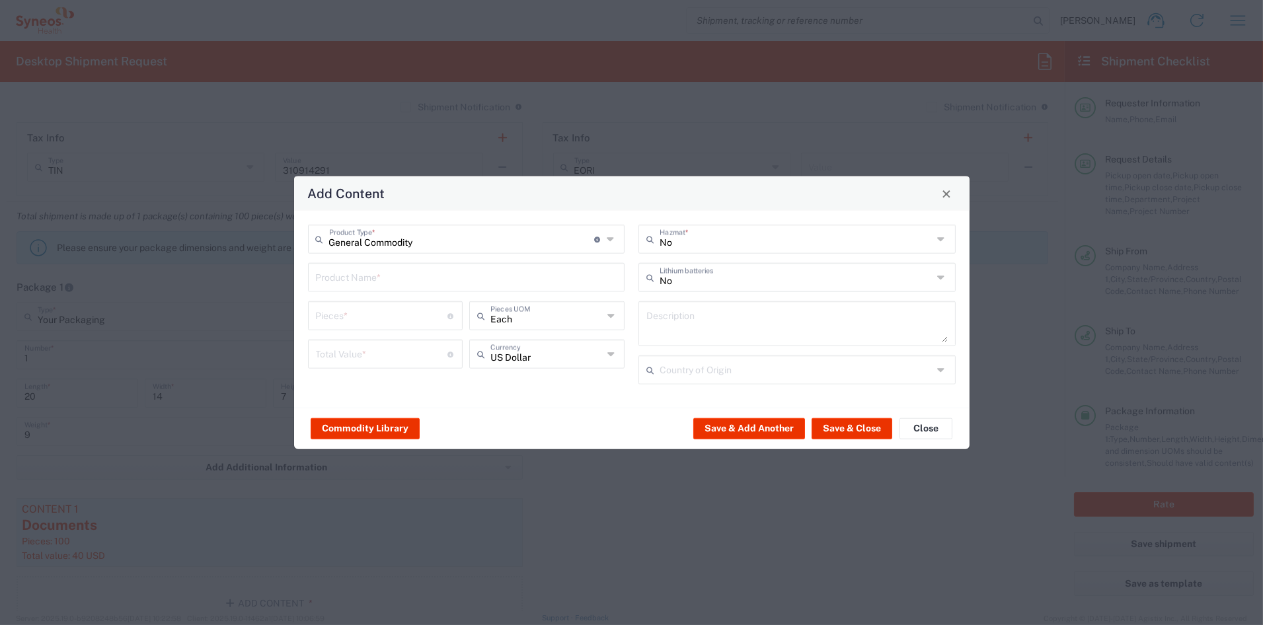
click at [342, 280] on input "text" at bounding box center [466, 276] width 301 height 23
click at [336, 306] on div "CANVAS TOTE BAG" at bounding box center [466, 308] width 315 height 22
type input "CANVAS TOTE BAG"
type input "1"
type textarea "CANVAS TOTE BAG"
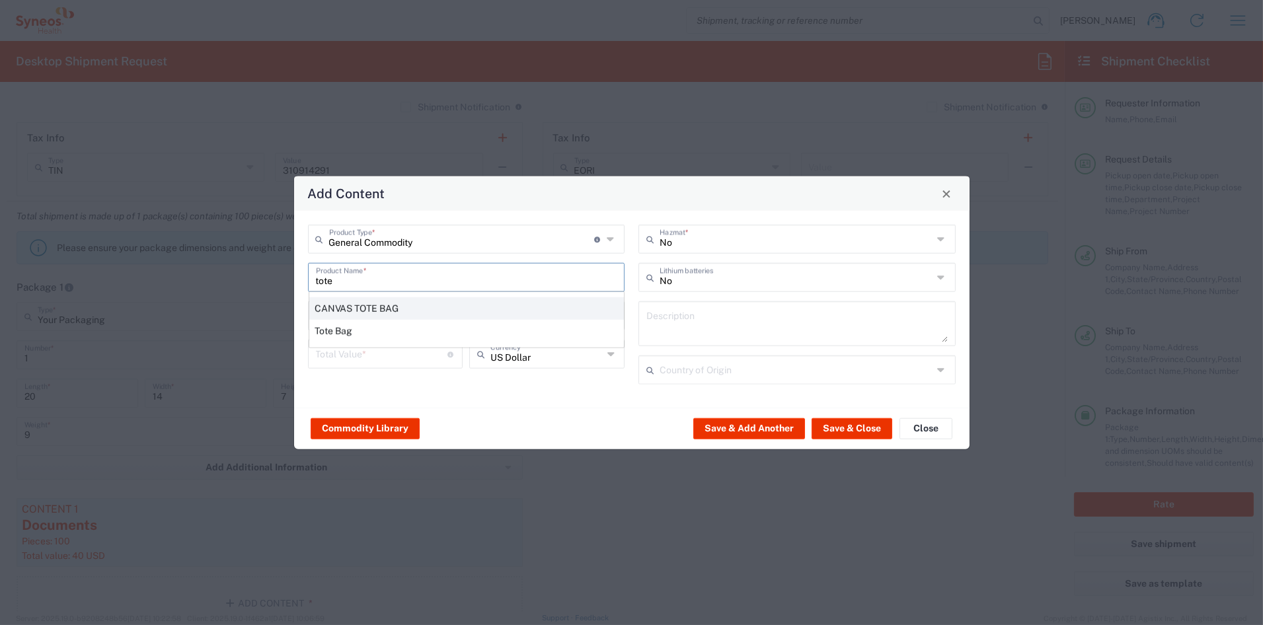
type input "India"
drag, startPoint x: 283, startPoint y: 312, endPoint x: 266, endPoint y: 311, distance: 16.5
click at [266, 311] on div "Add Content General Commodity Product Type * Document: Paper document generated…" at bounding box center [631, 312] width 1263 height 625
type input "4"
click at [371, 352] on input "number" at bounding box center [382, 353] width 132 height 23
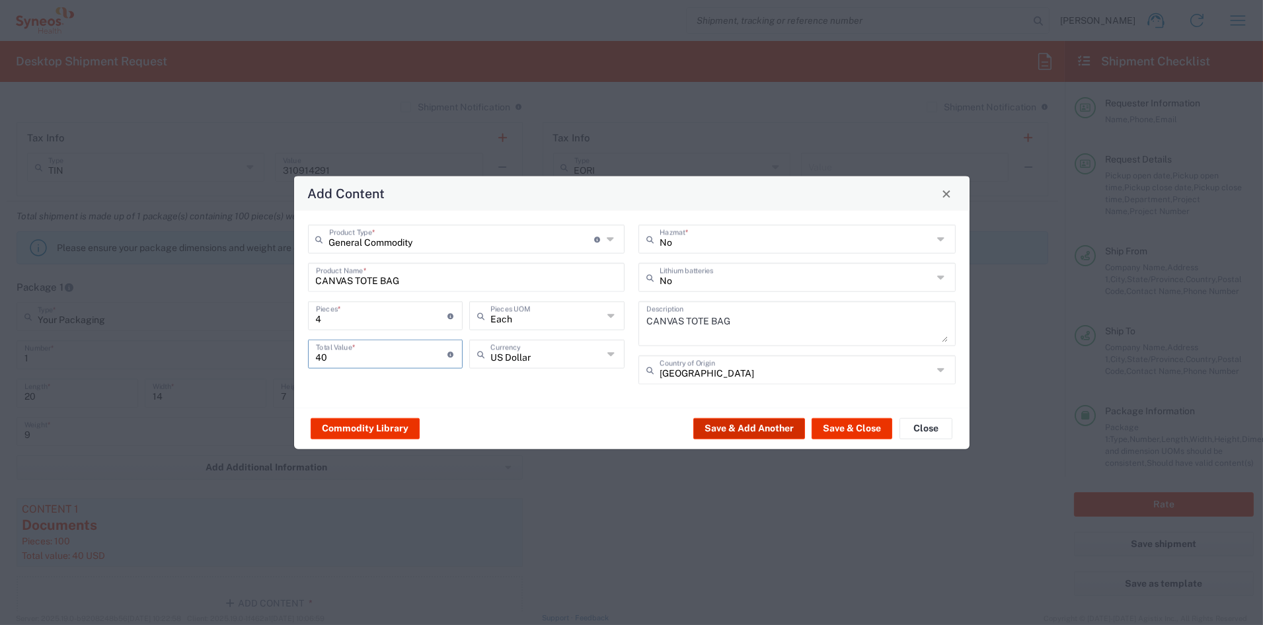
type input "40"
click at [761, 431] on button "Save & Add Another" at bounding box center [749, 428] width 112 height 21
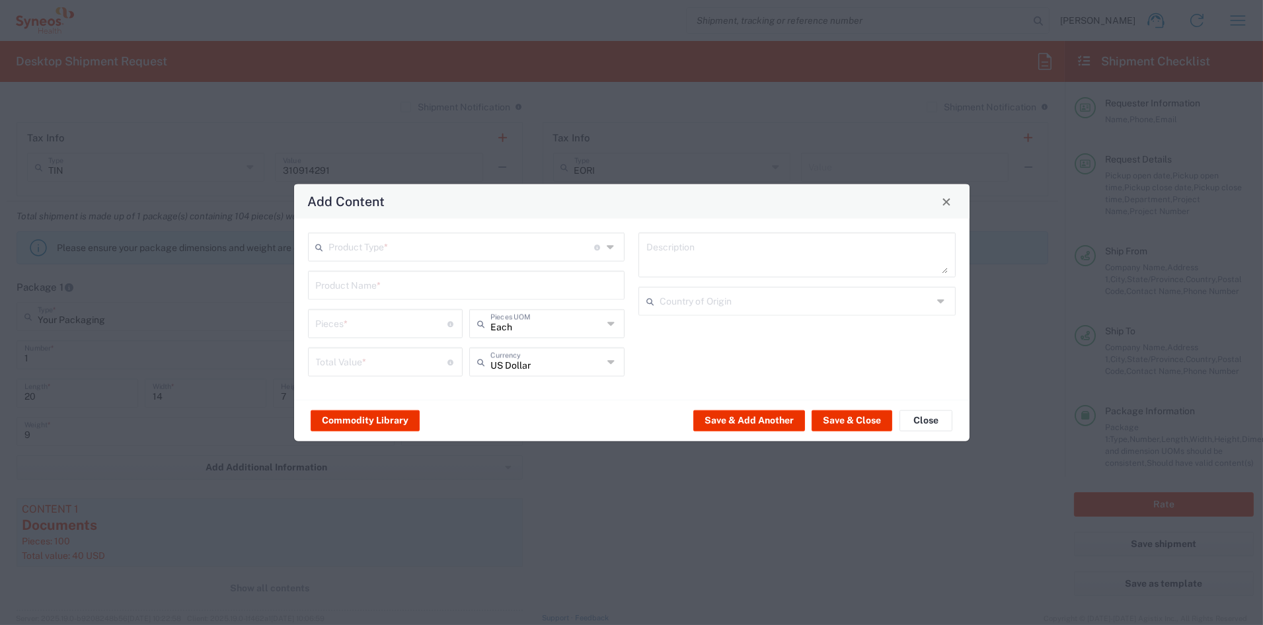
click at [423, 247] on input "text" at bounding box center [462, 246] width 266 height 23
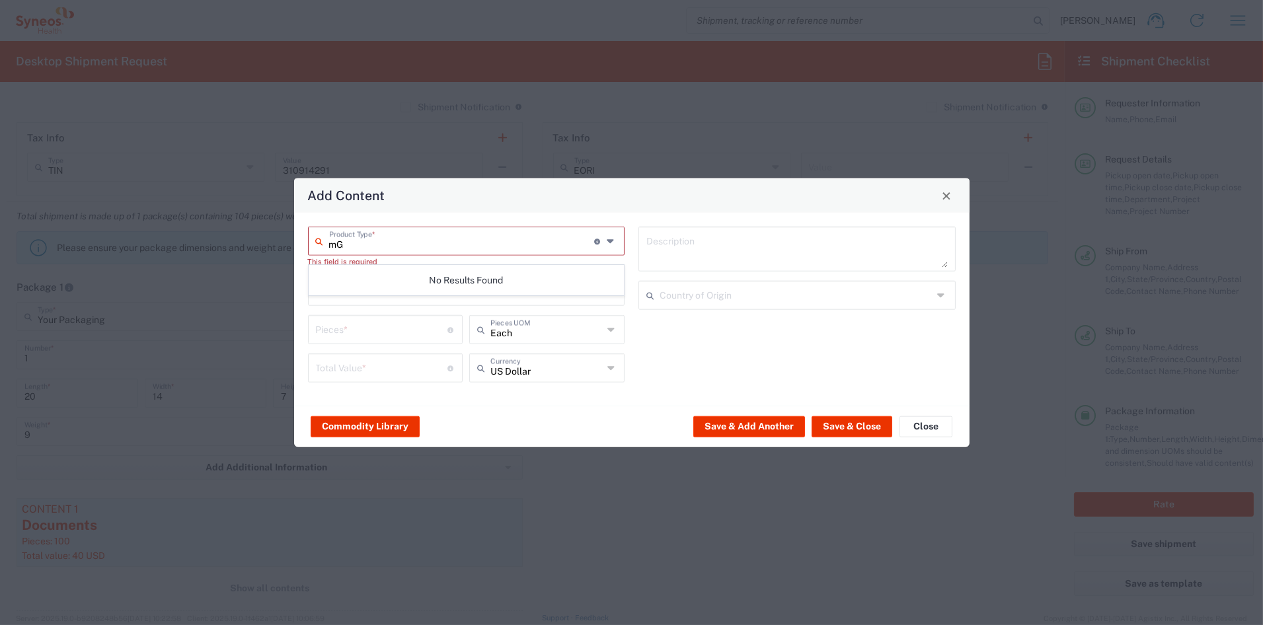
type input "m"
type input "mag"
click at [363, 244] on input "mag" at bounding box center [462, 240] width 266 height 23
drag, startPoint x: 336, startPoint y: 244, endPoint x: 270, endPoint y: 239, distance: 66.3
click at [270, 239] on div "Add Content mag Product Type * Document: Paper document generated internally by…" at bounding box center [631, 312] width 1263 height 625
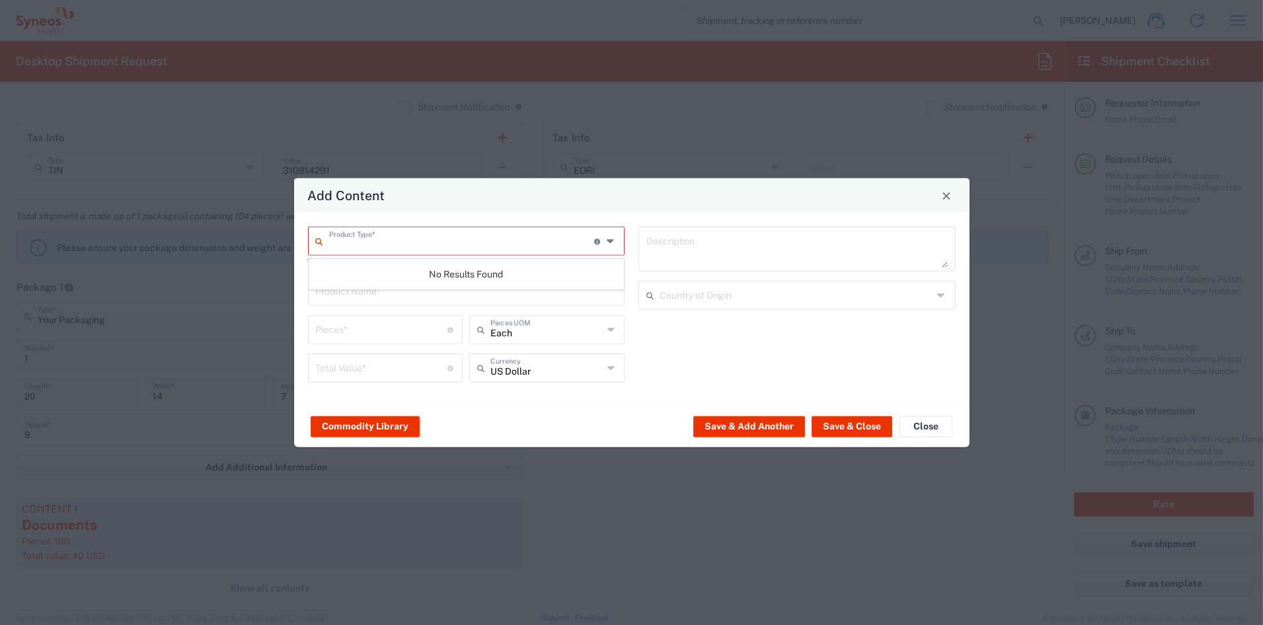
click at [349, 244] on input "text" at bounding box center [462, 240] width 266 height 23
click at [354, 278] on div "No Results Found" at bounding box center [466, 274] width 315 height 30
click at [369, 242] on input "text" at bounding box center [462, 240] width 266 height 23
drag, startPoint x: 357, startPoint y: 288, endPoint x: 357, endPoint y: 279, distance: 9.3
click at [357, 288] on span "General Commodity" at bounding box center [466, 292] width 314 height 20
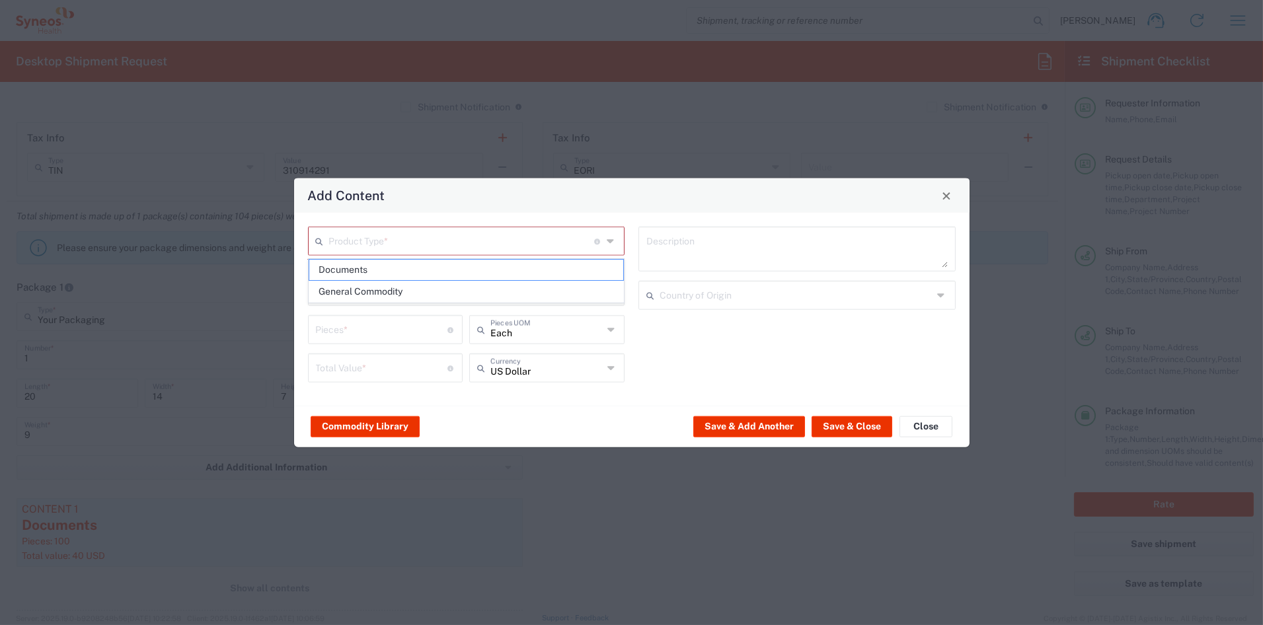
type input "General Commodity"
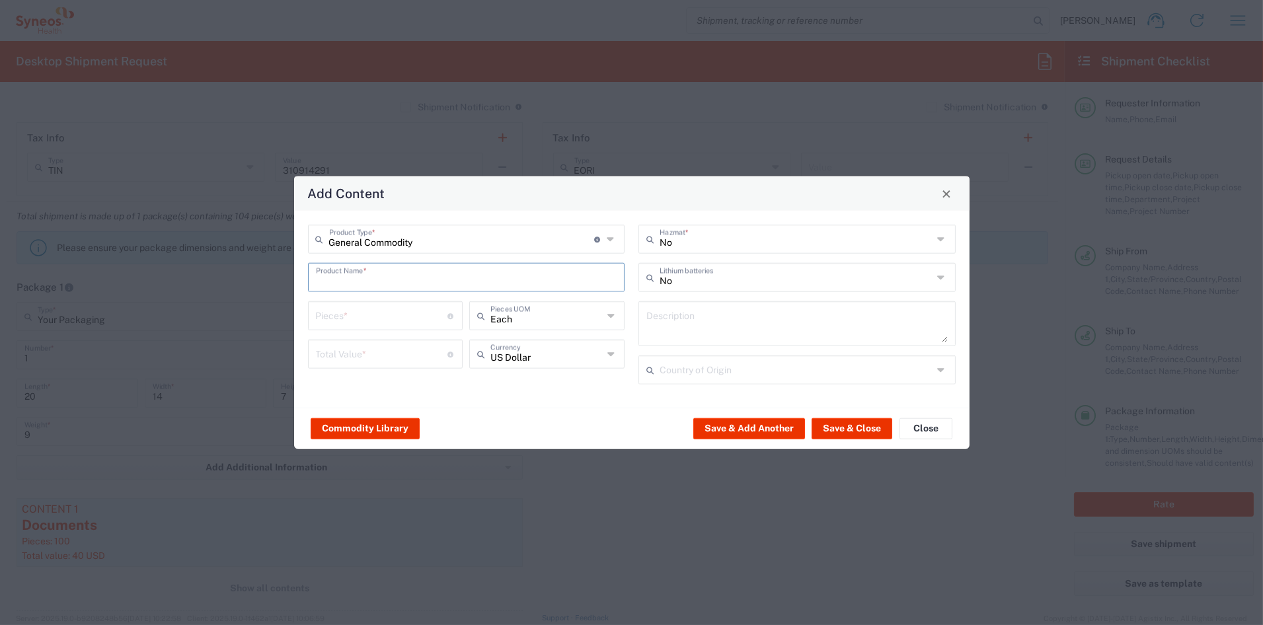
click at [354, 280] on input "text" at bounding box center [466, 276] width 301 height 23
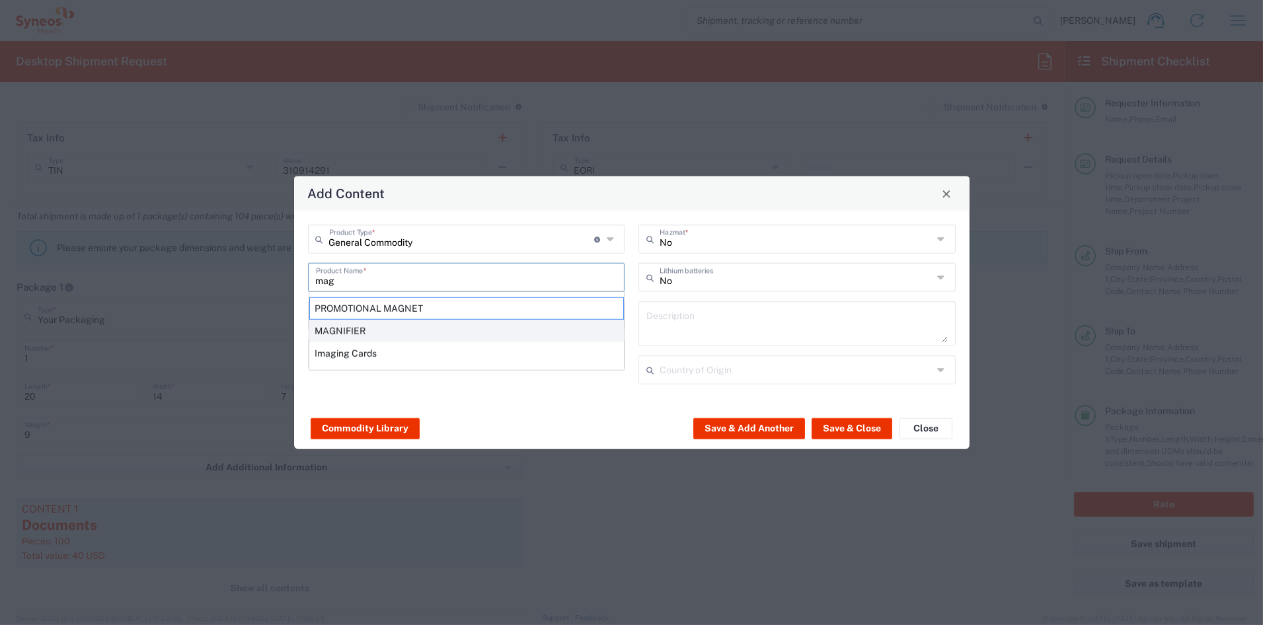
click at [353, 326] on div "MAGNIFIER" at bounding box center [466, 331] width 315 height 22
type input "MAGNIFIER"
type input "1"
type textarea "METAL AND GLASS"
type input "United States"
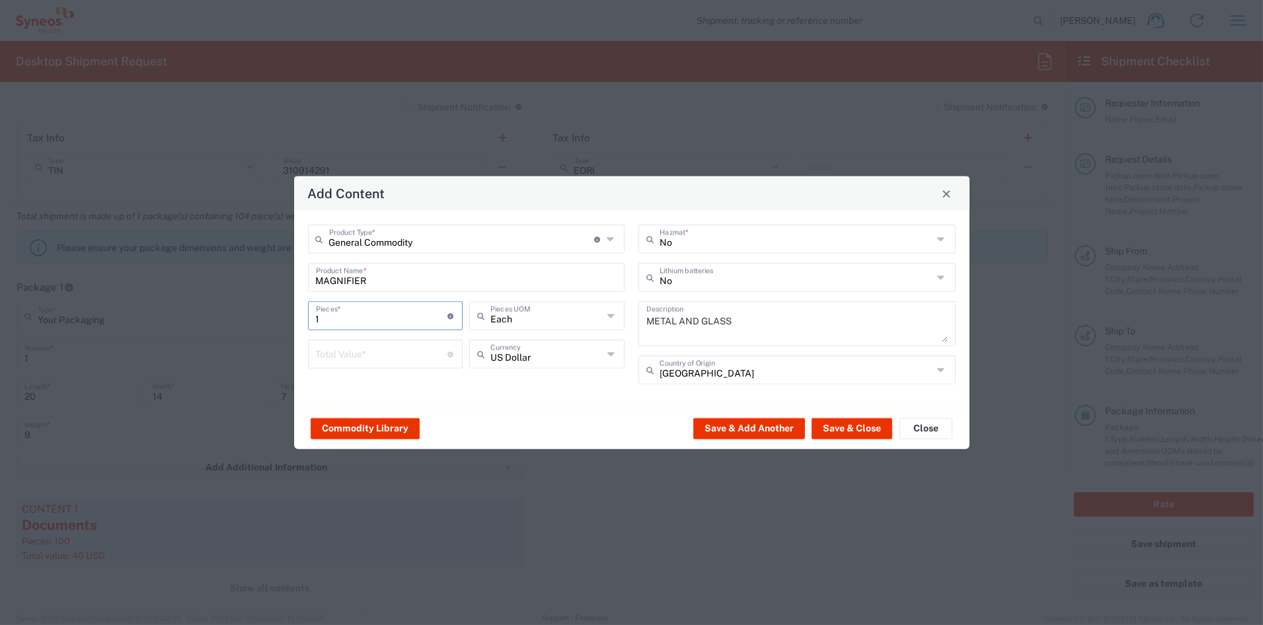
drag, startPoint x: 289, startPoint y: 313, endPoint x: 264, endPoint y: 310, distance: 25.9
click at [264, 310] on div "Add Content General Commodity Product Type * Document: Paper document generated…" at bounding box center [631, 312] width 1263 height 625
type input "4"
click at [336, 352] on input "number" at bounding box center [382, 353] width 132 height 23
type input "20"
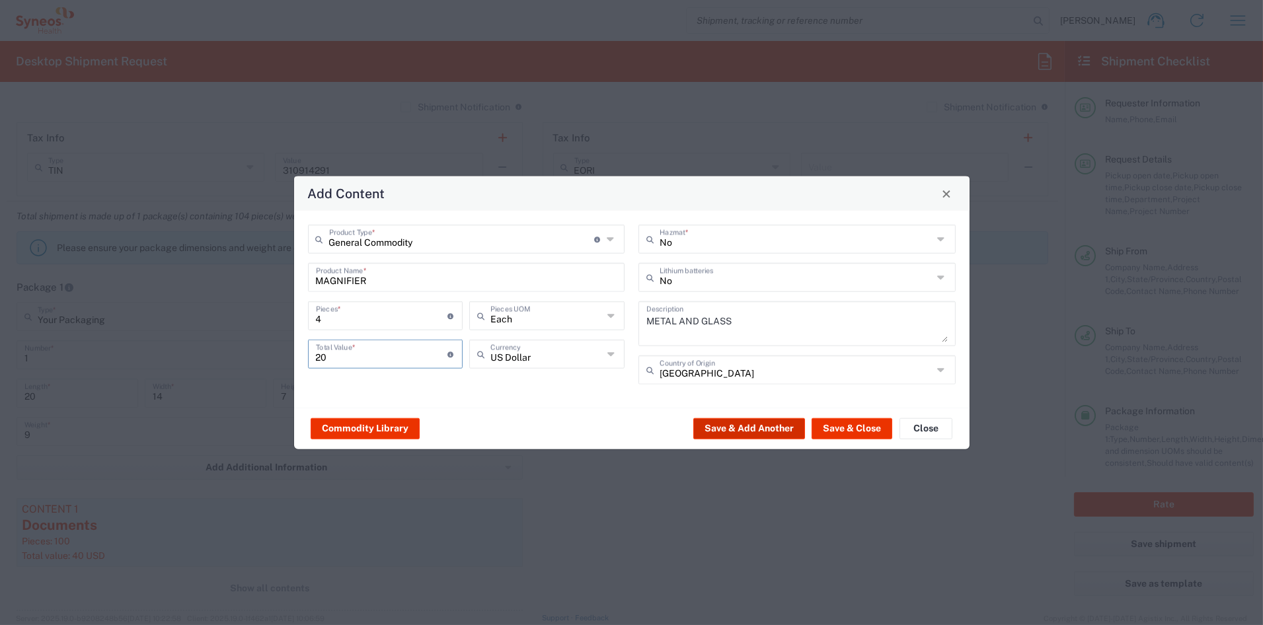
click at [728, 425] on button "Save & Add Another" at bounding box center [749, 428] width 112 height 21
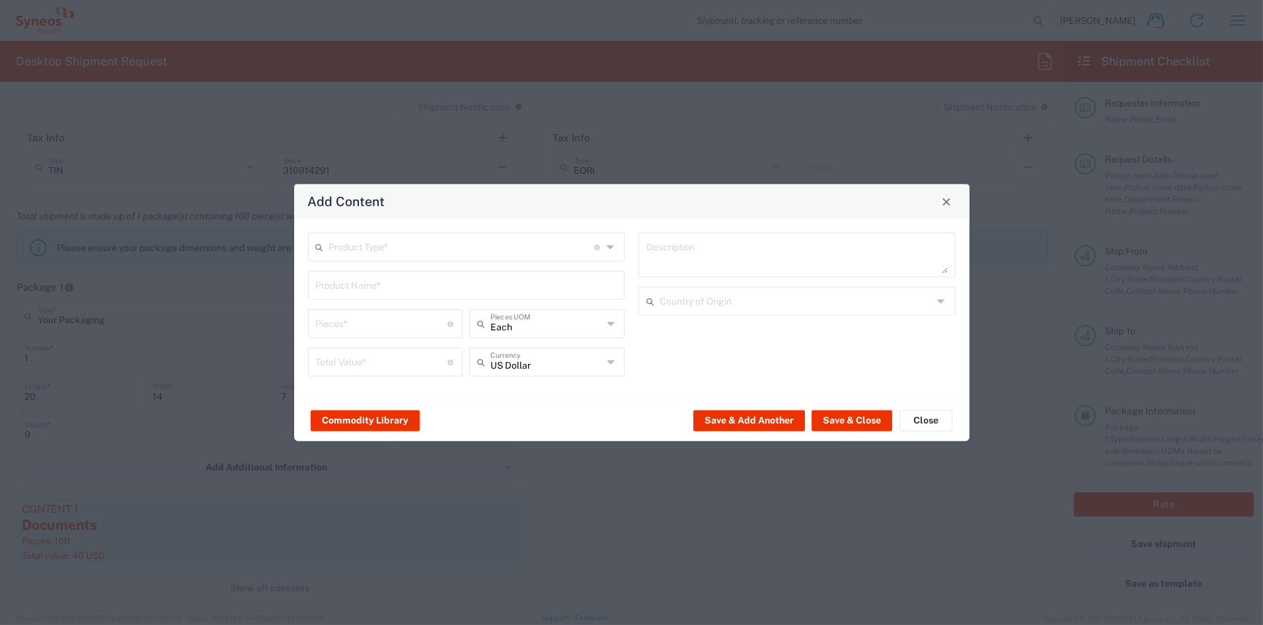
click at [400, 242] on input "text" at bounding box center [462, 246] width 266 height 23
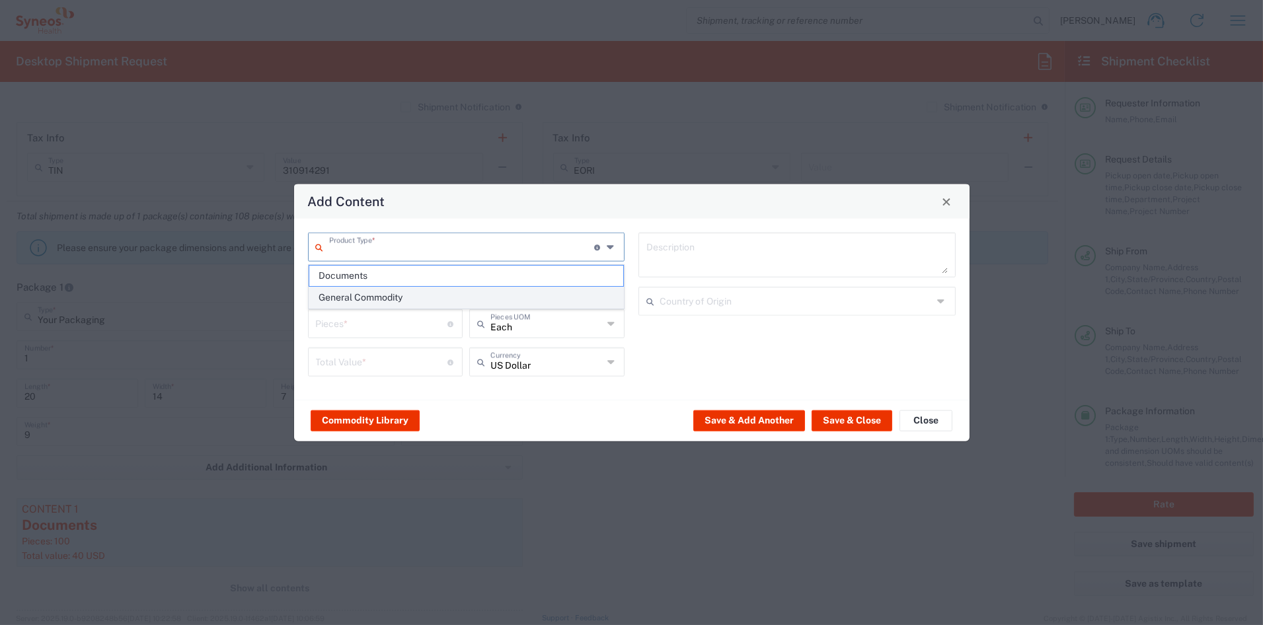
click at [344, 292] on span "General Commodity" at bounding box center [466, 297] width 314 height 20
type input "General Commodity"
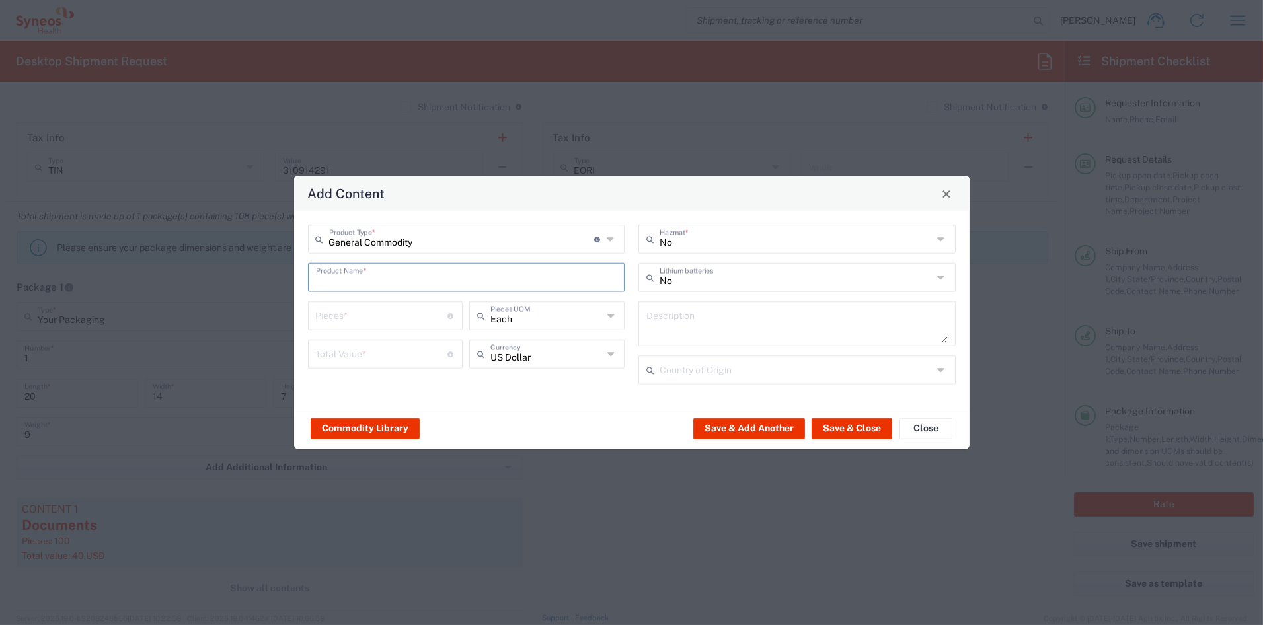
click at [344, 278] on input "text" at bounding box center [466, 276] width 301 height 23
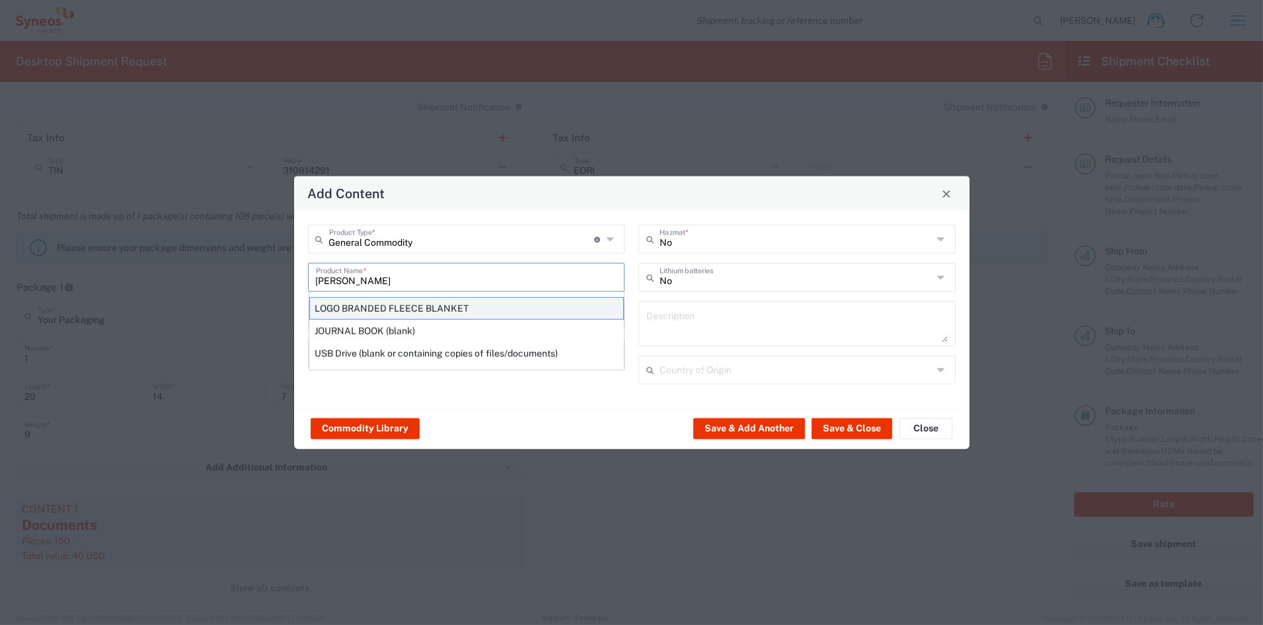
click at [351, 307] on div "LOGO BRANDED FLEECE BLANKET" at bounding box center [466, 308] width 315 height 22
type input "LOGO BRANDED FLEECE BLANKET"
type input "1"
type textarea "KNITTED POLYESTER"
type input "China"
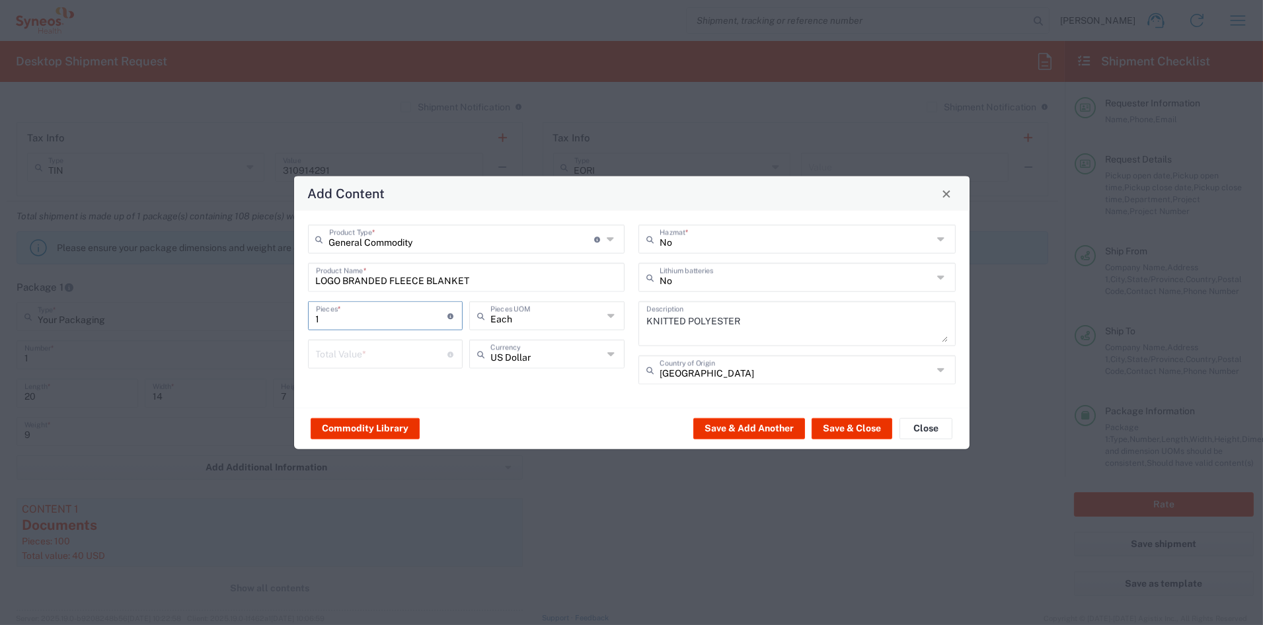
drag, startPoint x: 331, startPoint y: 320, endPoint x: 278, endPoint y: 315, distance: 53.8
click at [278, 315] on div "Add Content General Commodity Product Type * Document: Paper document generated…" at bounding box center [631, 312] width 1263 height 625
type input "4"
click at [344, 350] on input "number" at bounding box center [382, 353] width 132 height 23
type input "40"
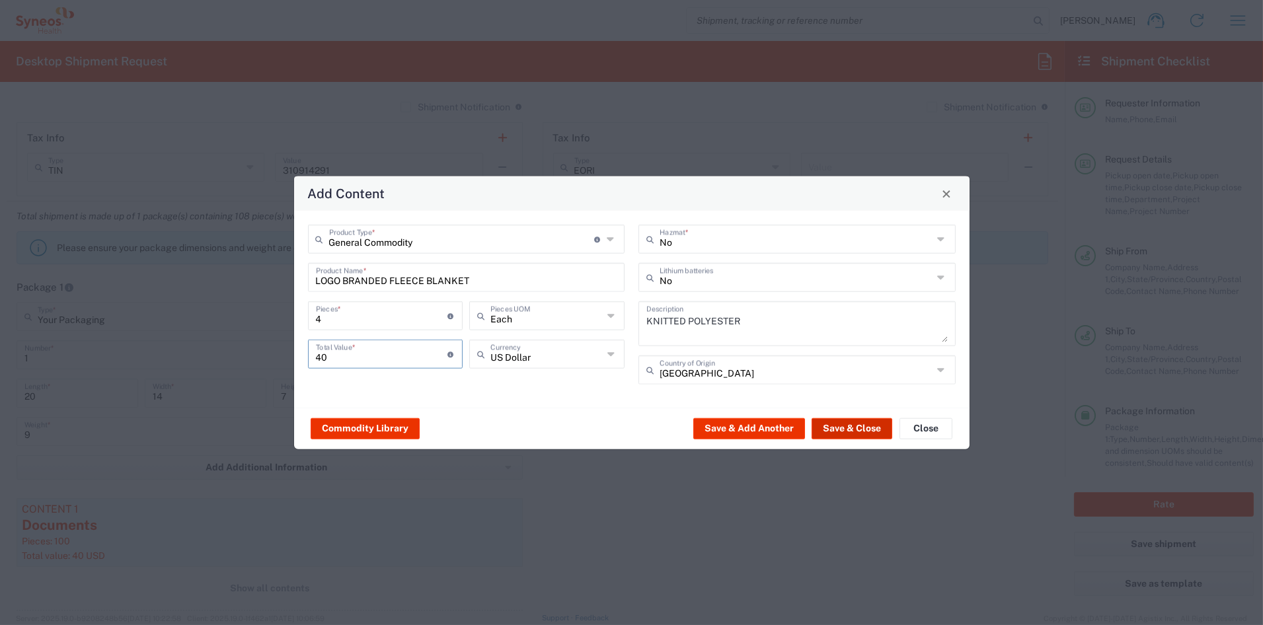
click at [858, 428] on button "Save & Close" at bounding box center [851, 428] width 81 height 21
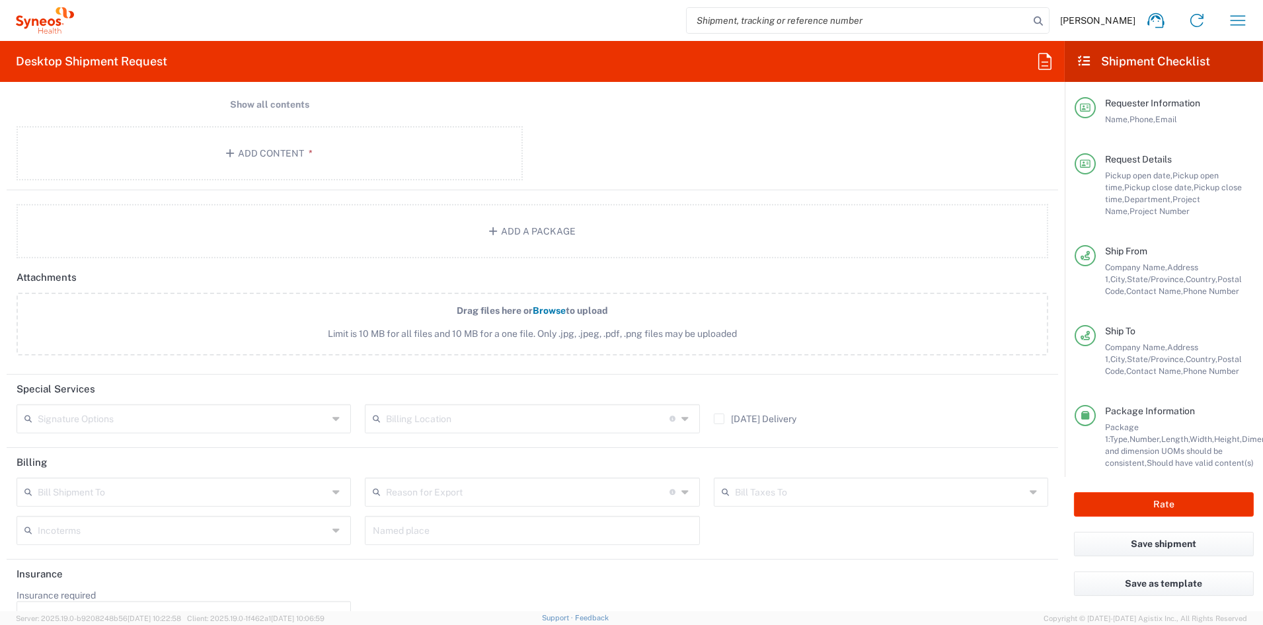
scroll to position [1489, 0]
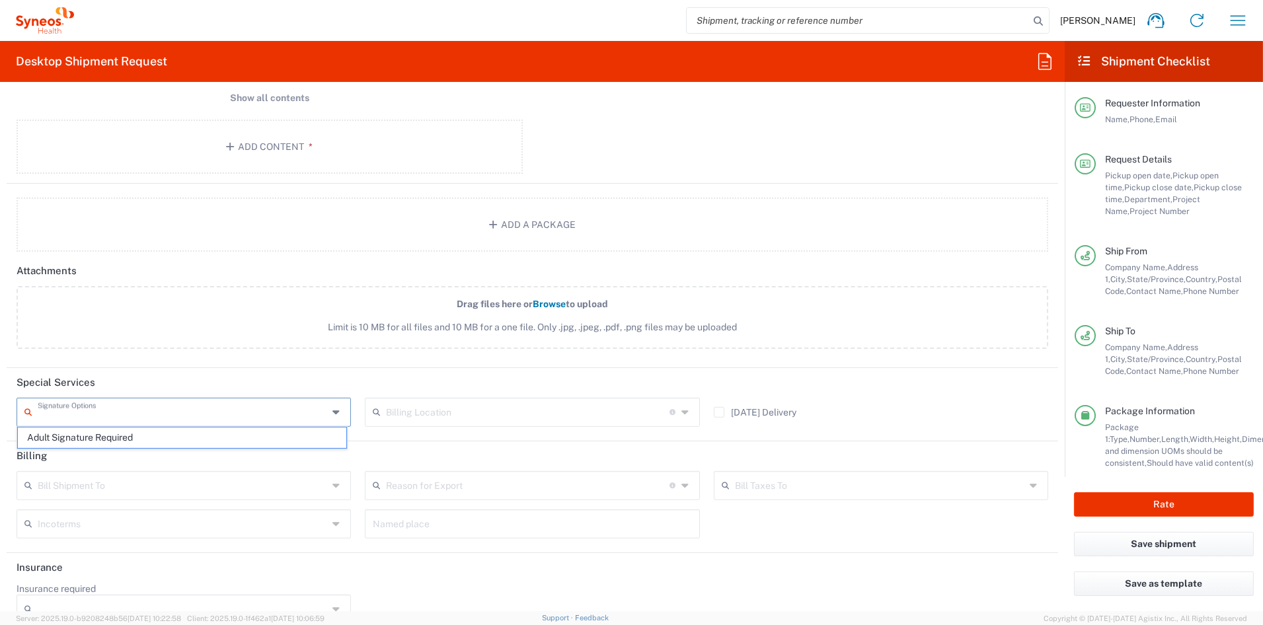
click at [140, 408] on input "text" at bounding box center [183, 411] width 290 height 23
click at [111, 434] on span "Adult Signature Required" at bounding box center [182, 438] width 328 height 20
type input "Adult Signature Required"
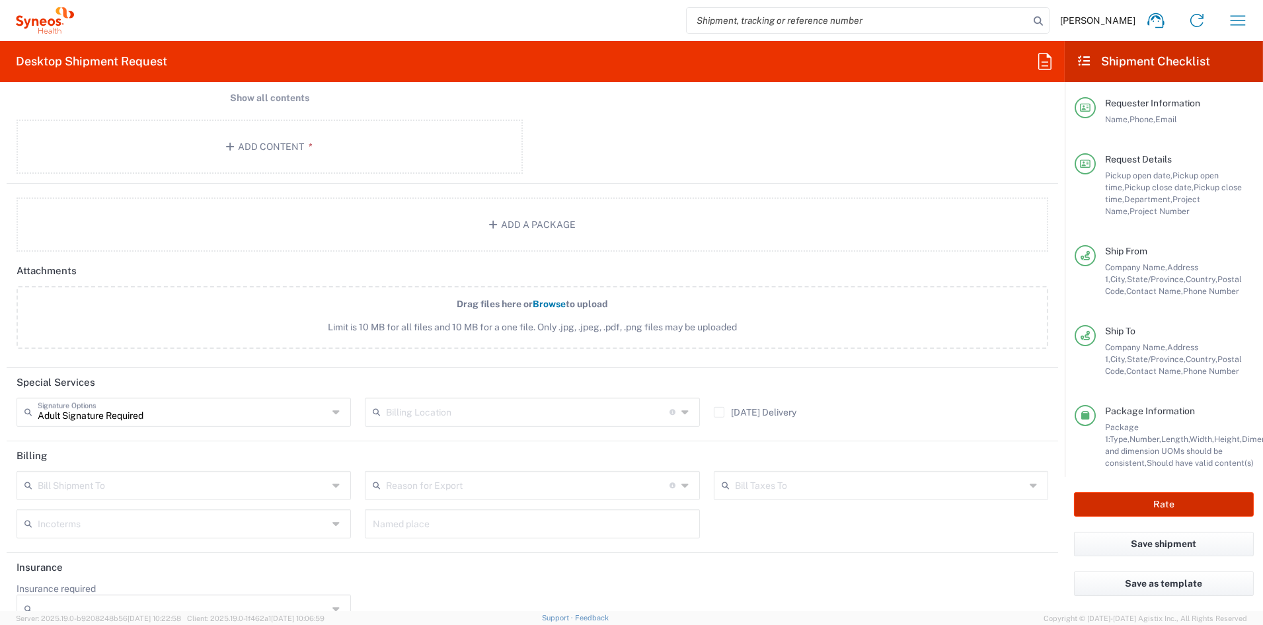
click at [1136, 502] on button "Rate" at bounding box center [1164, 504] width 180 height 24
type input "7061874"
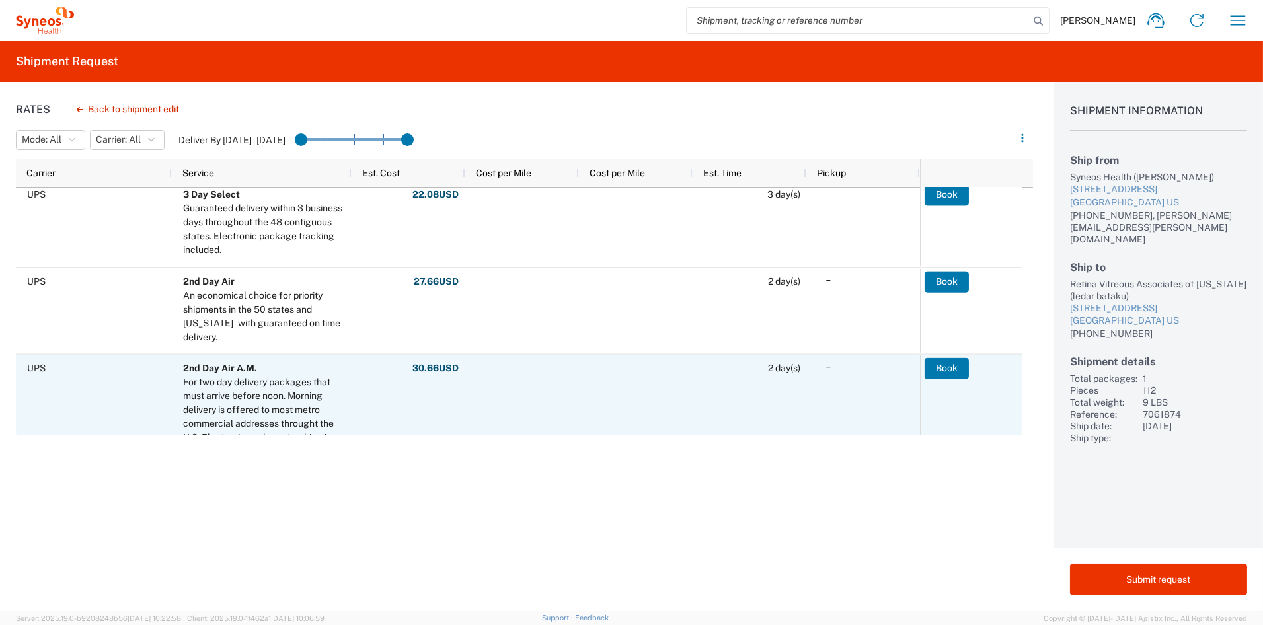
scroll to position [175, 0]
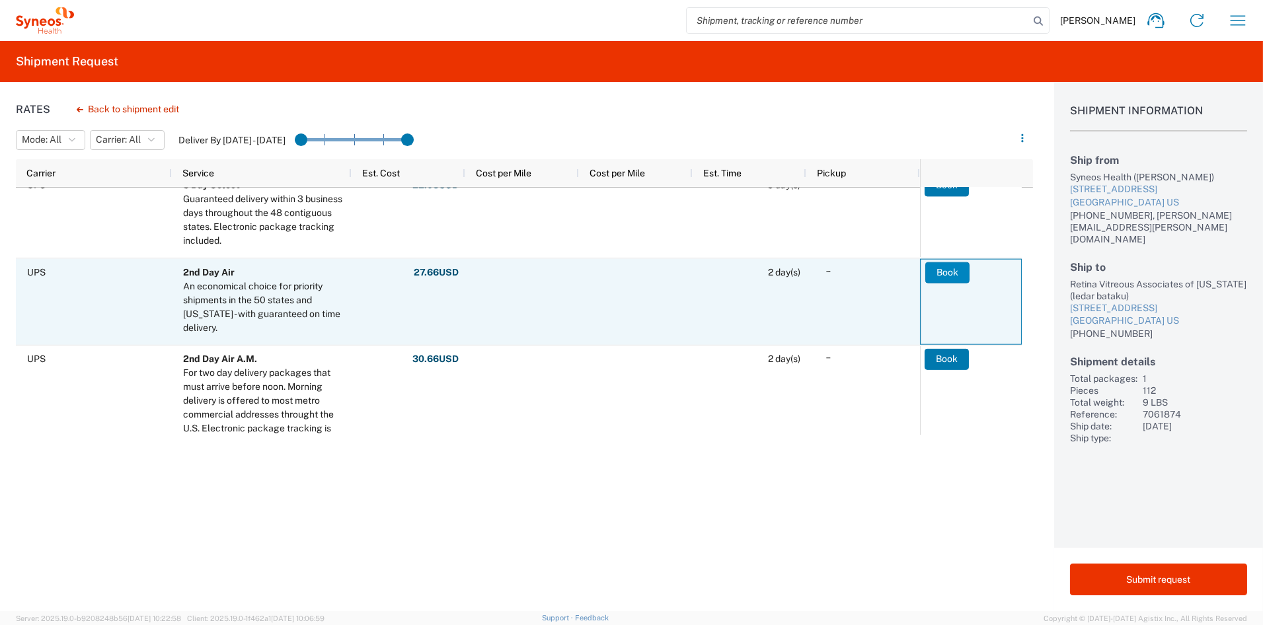
click at [939, 272] on button "Book" at bounding box center [947, 272] width 44 height 21
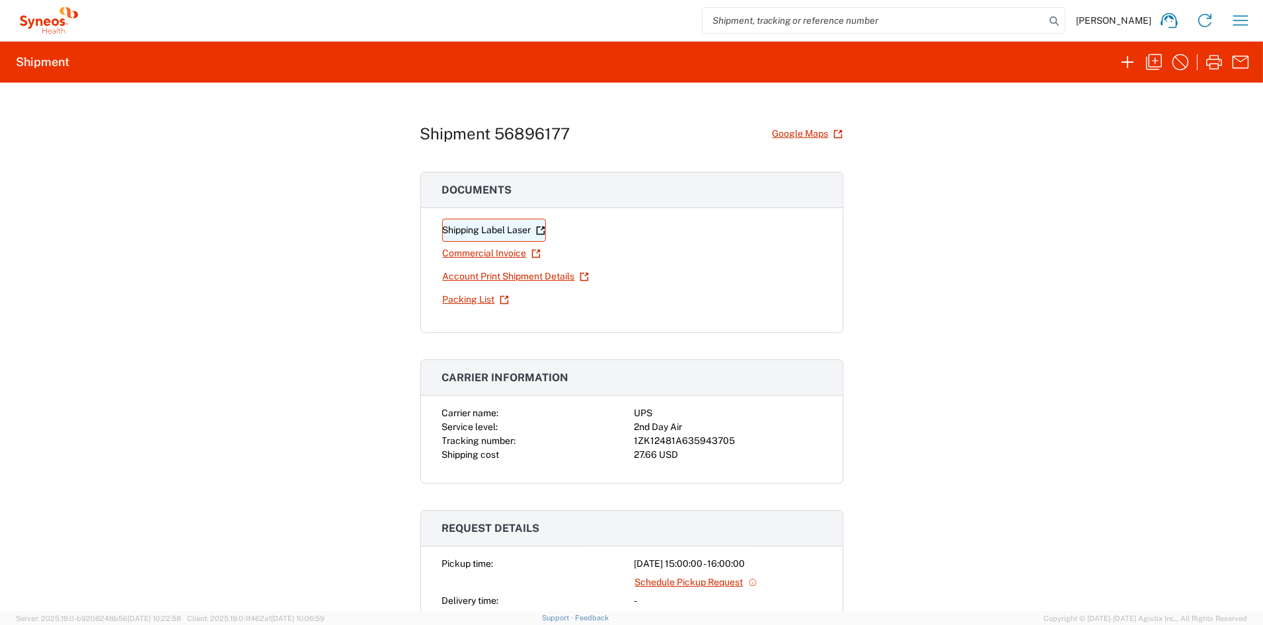
click at [492, 228] on link "Shipping Label Laser" at bounding box center [494, 230] width 104 height 23
